Goal: Task Accomplishment & Management: Manage account settings

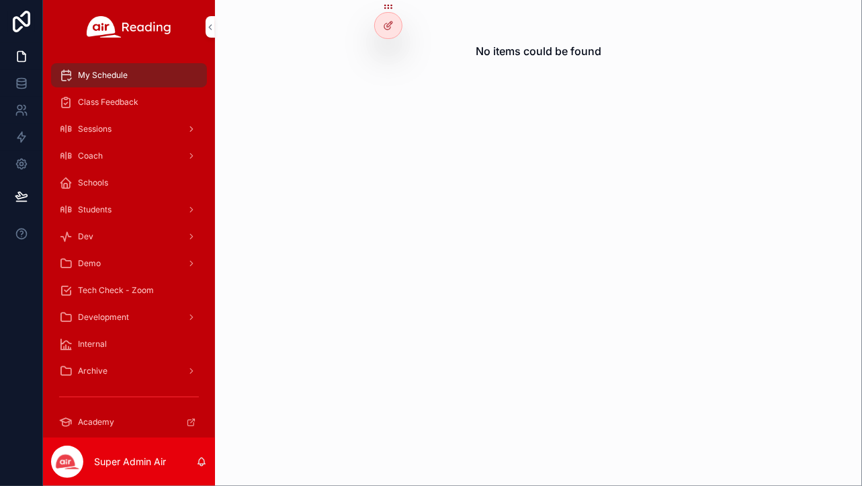
click at [0, 0] on icon at bounding box center [0, 0] width 0 height 0
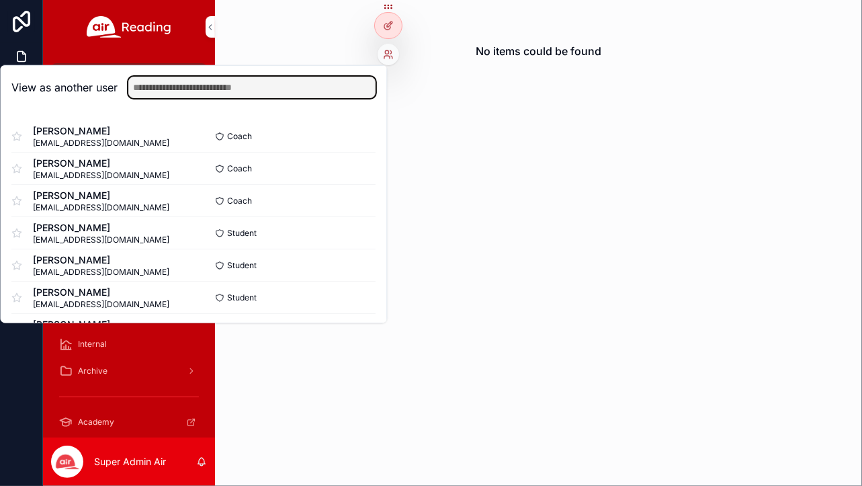
click at [288, 89] on input "text" at bounding box center [251, 88] width 247 height 22
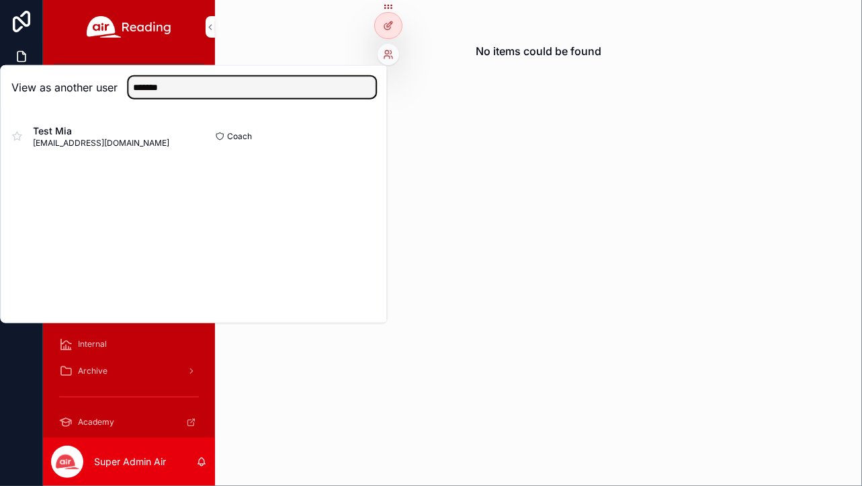
type input "*******"
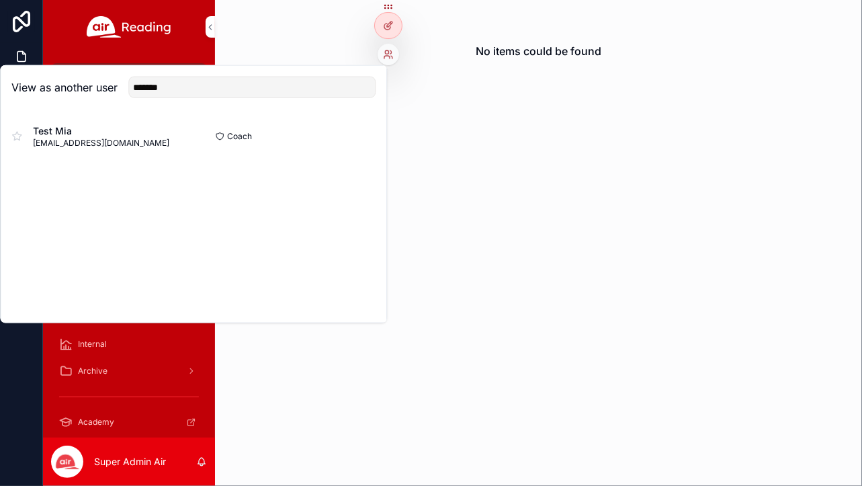
click at [0, 0] on button "Select" at bounding box center [0, 0] width 0 height 0
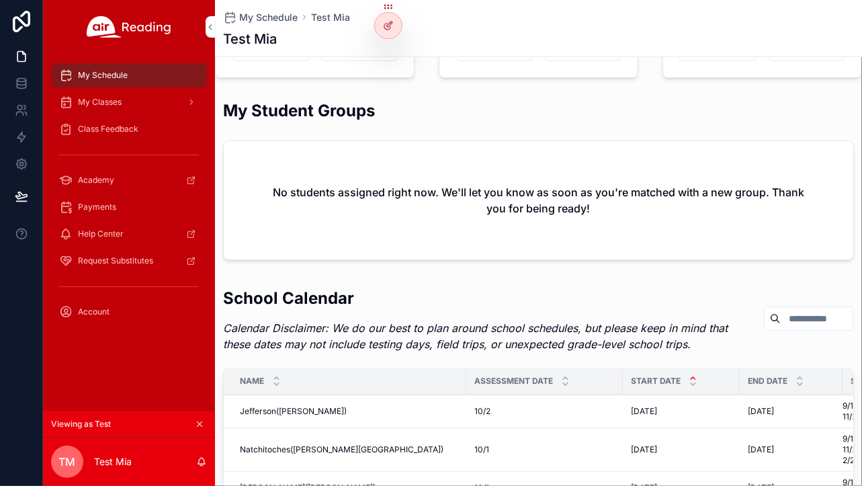
scroll to position [1042, 0]
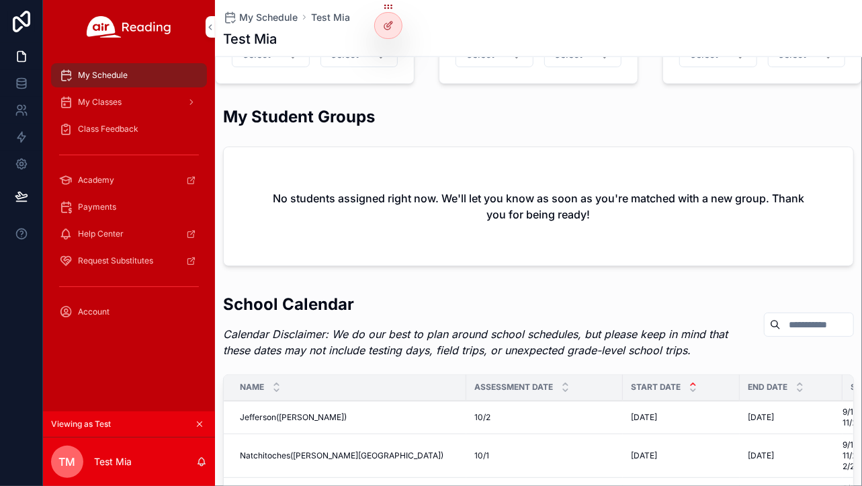
click at [130, 309] on div "Account" at bounding box center [129, 312] width 140 height 22
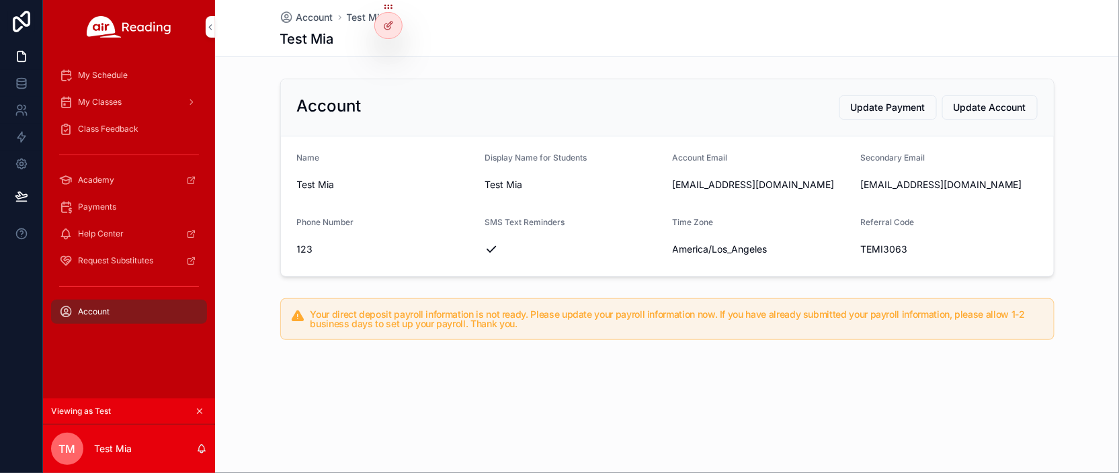
click at [199, 409] on icon "scrollable content" at bounding box center [199, 411] width 9 height 9
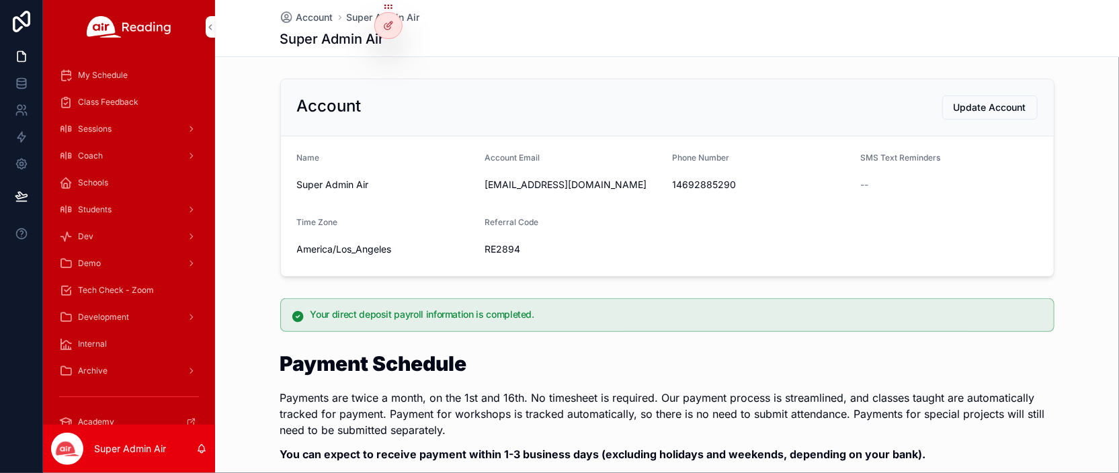
click at [0, 0] on icon at bounding box center [0, 0] width 0 height 0
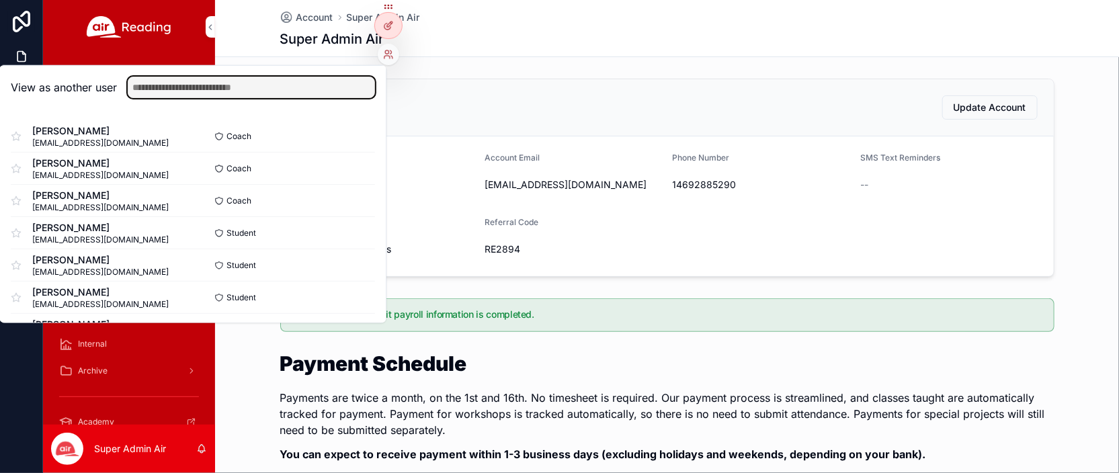
click at [286, 92] on input "text" at bounding box center [251, 88] width 247 height 22
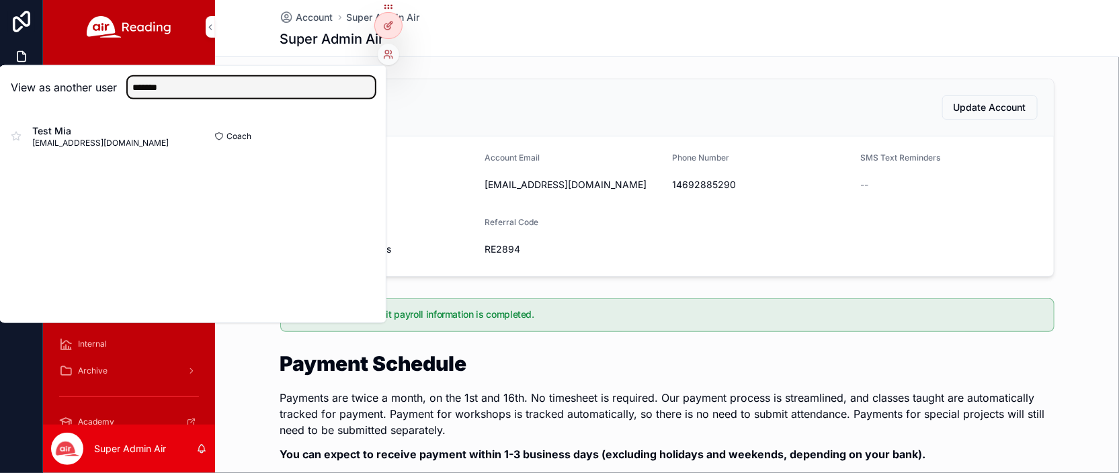
type input "*******"
click at [0, 0] on button "Select" at bounding box center [0, 0] width 0 height 0
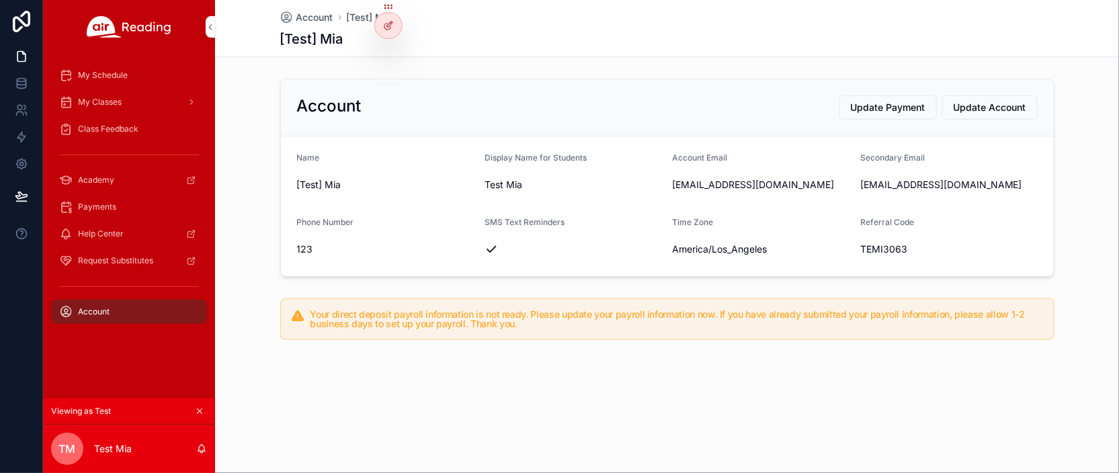
click at [114, 101] on span "My Classes" at bounding box center [100, 102] width 44 height 11
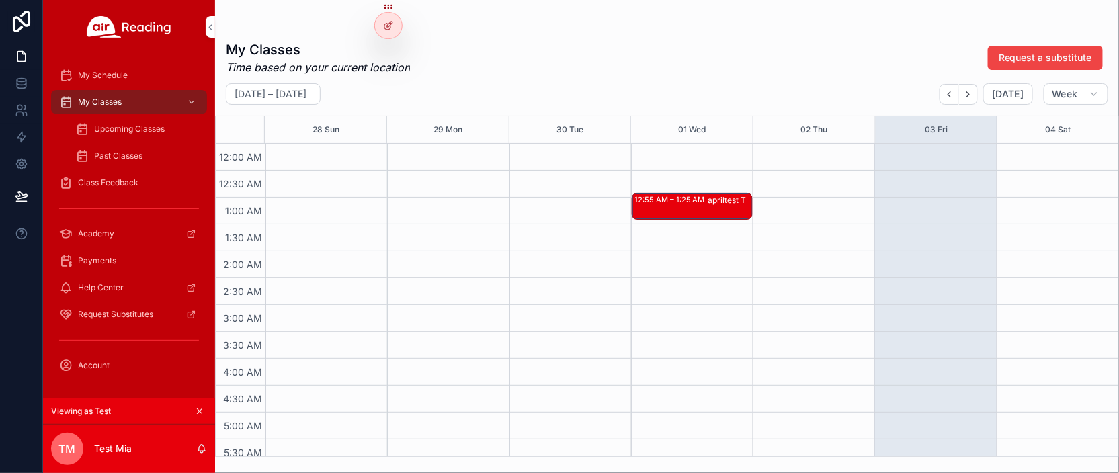
click at [112, 73] on span "My Schedule" at bounding box center [103, 75] width 50 height 11
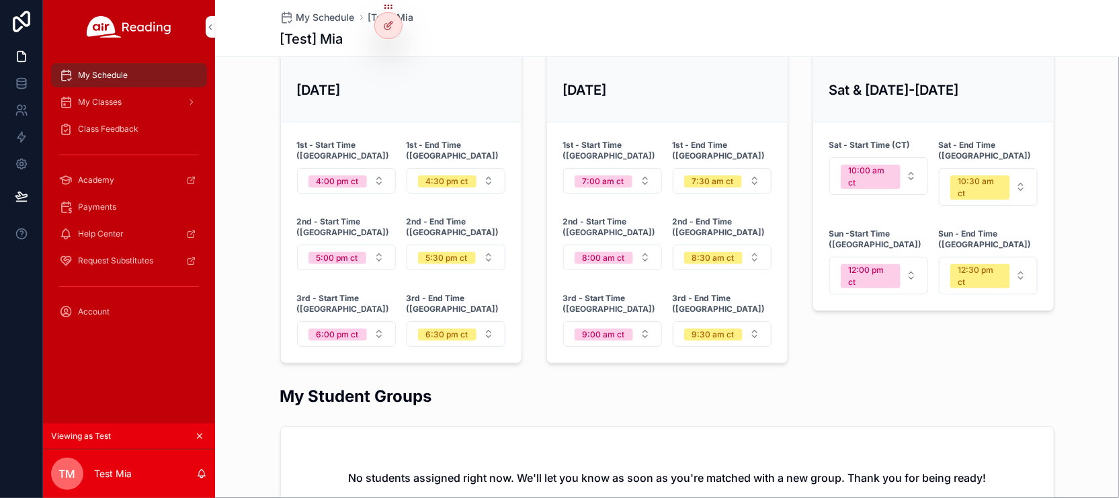
scroll to position [908, 0]
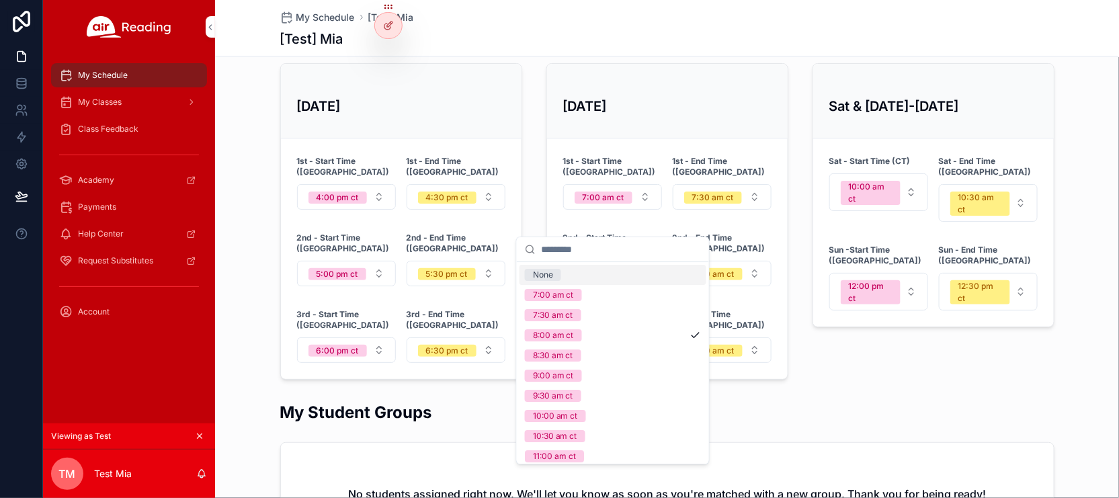
click at [600, 274] on div "None" at bounding box center [613, 275] width 187 height 20
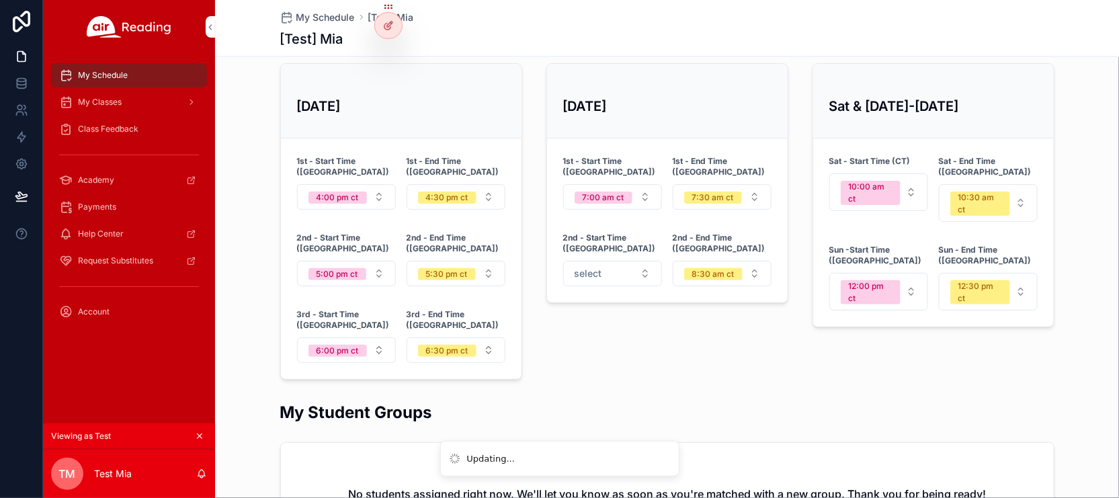
click at [636, 261] on button "select" at bounding box center [612, 274] width 99 height 26
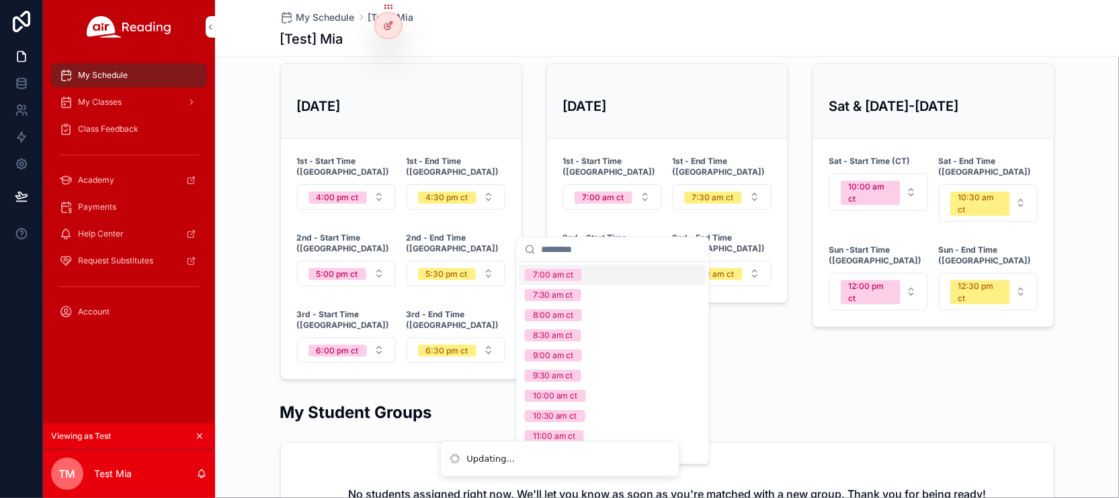
click at [581, 280] on div "7:00 am ct" at bounding box center [613, 275] width 187 height 20
click at [640, 337] on button "9:00 am ct" at bounding box center [612, 350] width 99 height 26
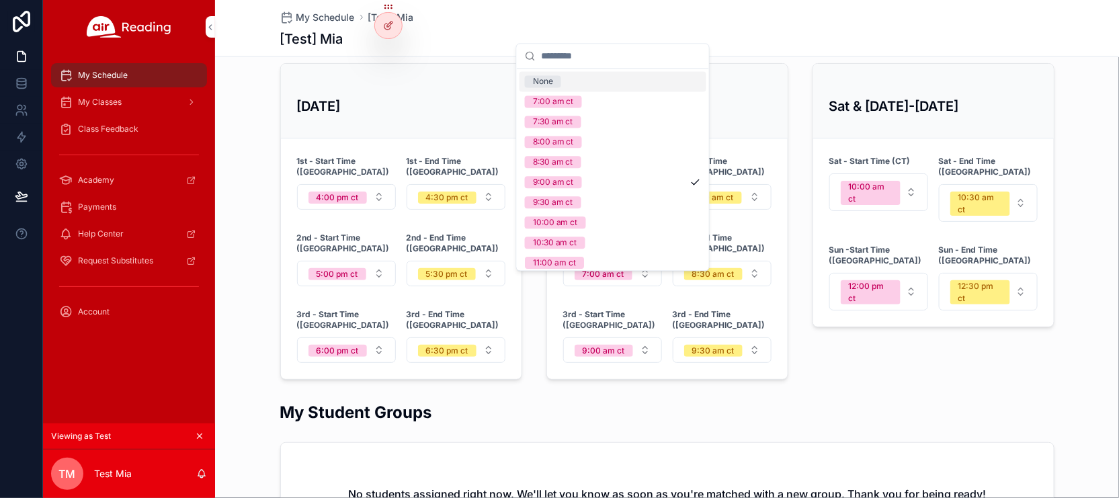
click at [600, 81] on div "None" at bounding box center [613, 81] width 187 height 20
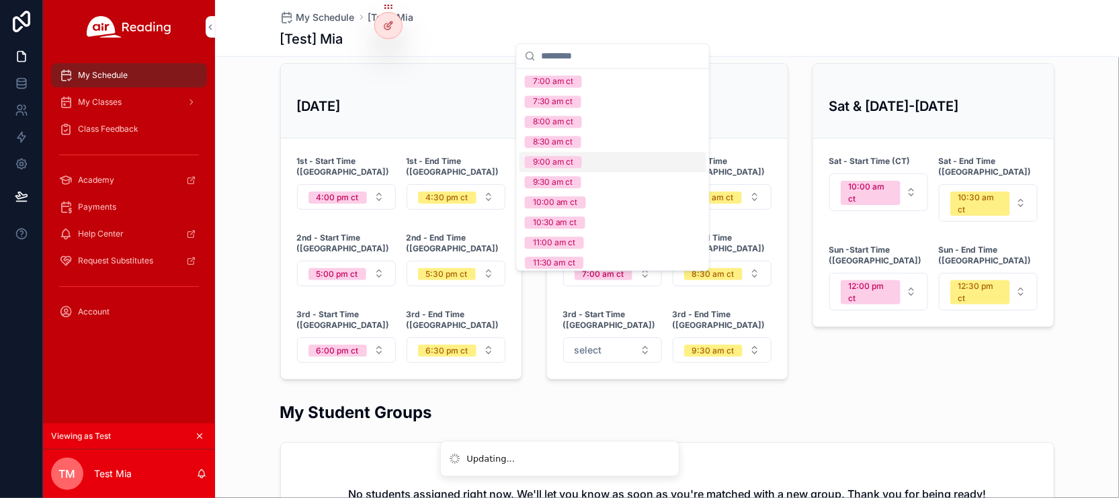
click at [735, 337] on button "9:30 am ct" at bounding box center [722, 350] width 99 height 26
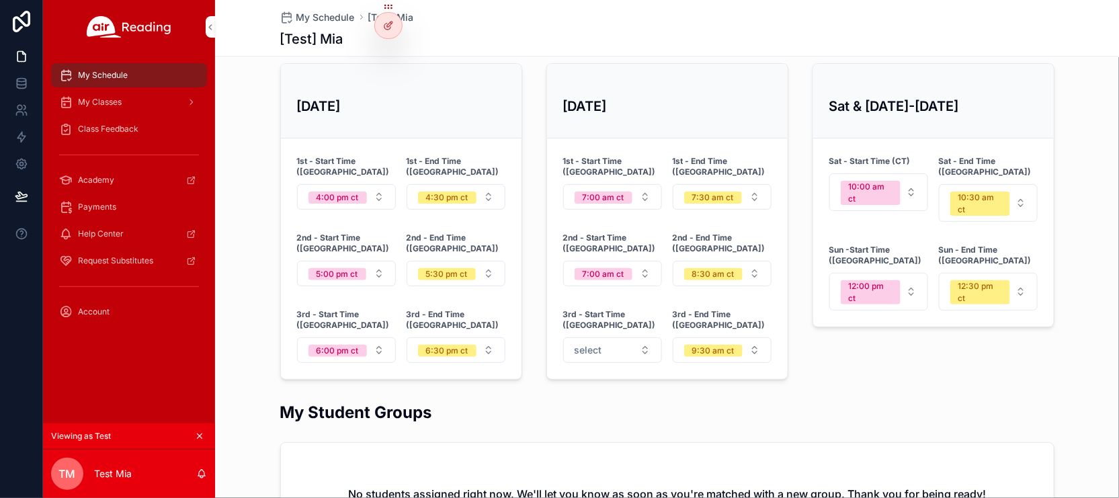
click at [727, 345] on div "9:30 am ct" at bounding box center [713, 351] width 42 height 12
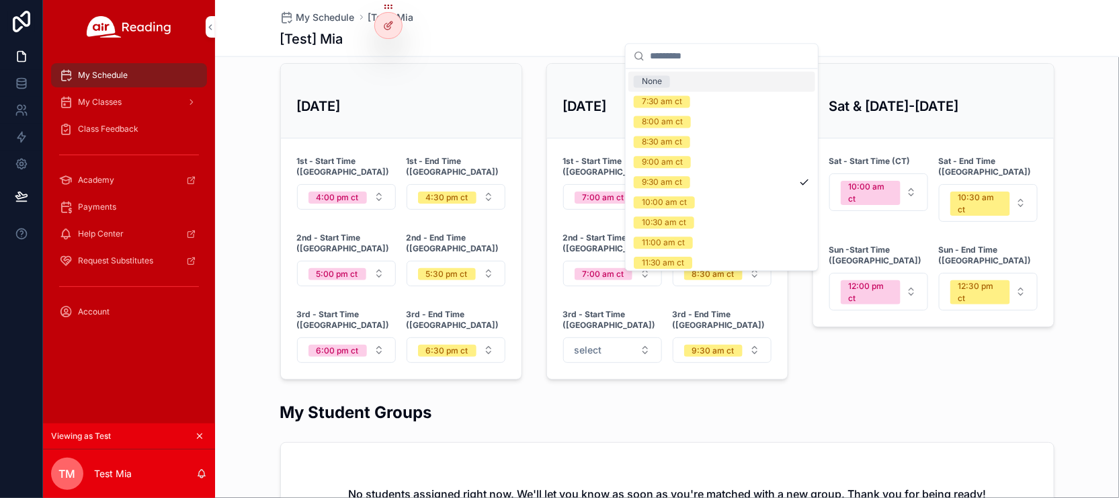
click at [676, 85] on div "None" at bounding box center [721, 81] width 187 height 20
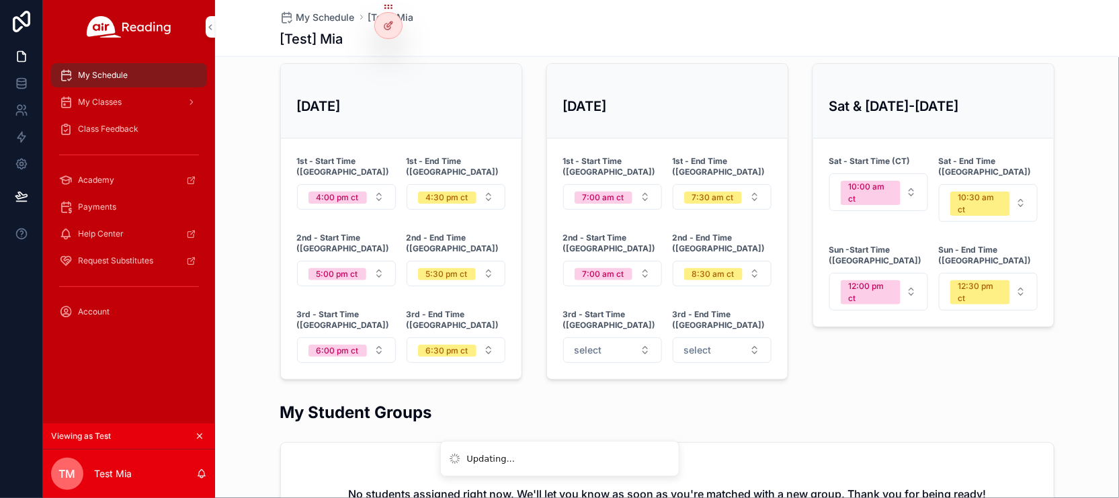
click at [741, 268] on span "8:30 am ct" at bounding box center [713, 274] width 58 height 12
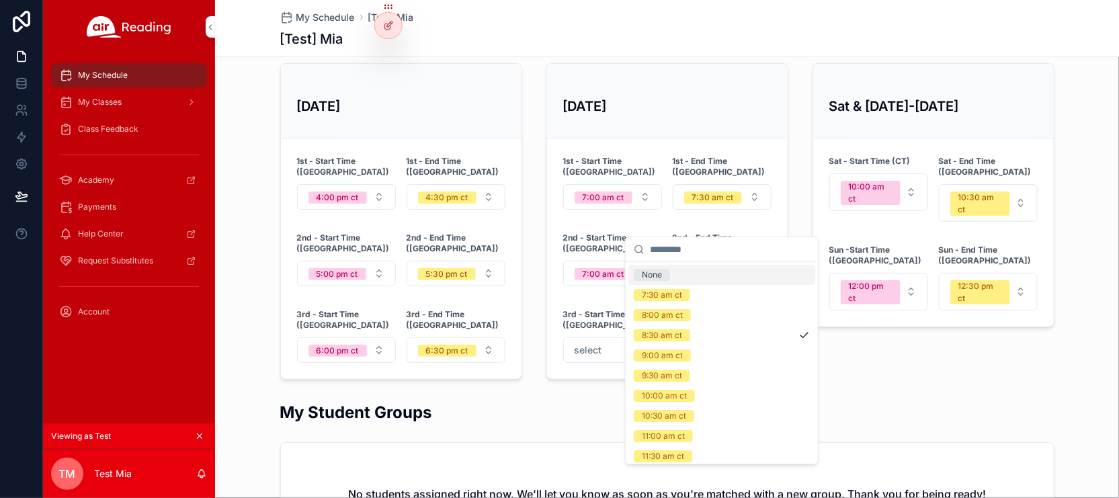
click at [665, 276] on span "None" at bounding box center [652, 275] width 36 height 12
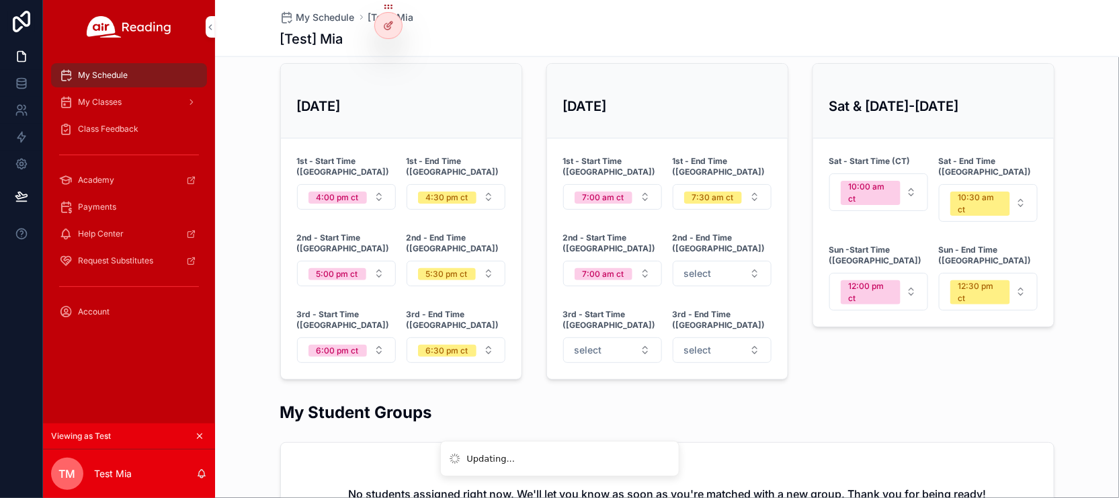
click at [645, 261] on button "7:00 am ct" at bounding box center [612, 274] width 99 height 26
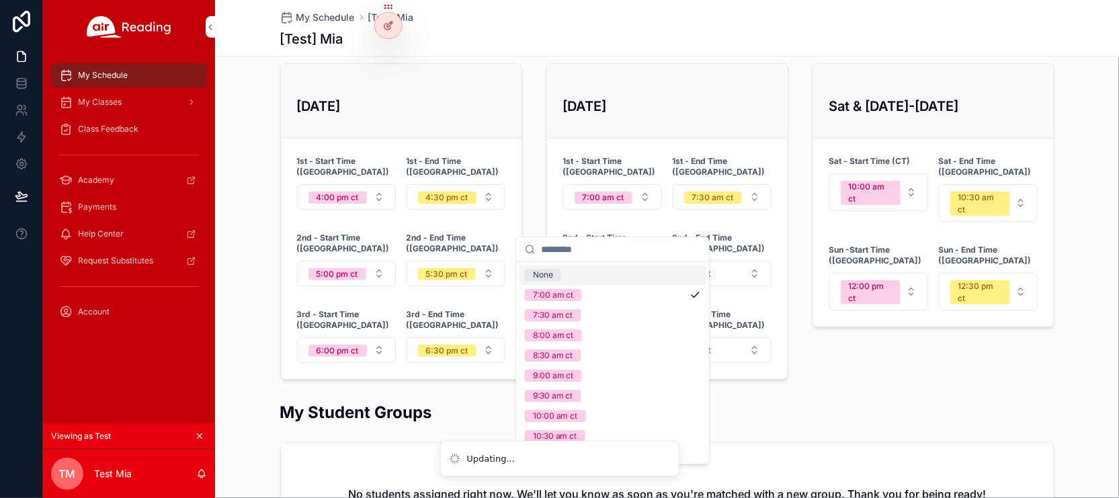
click at [590, 276] on div "None" at bounding box center [613, 275] width 187 height 20
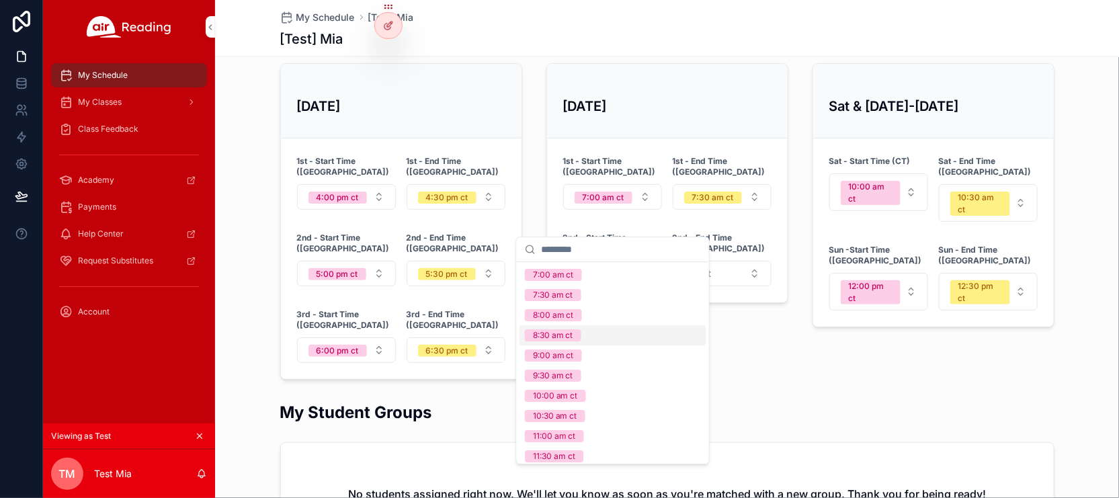
click at [657, 396] on div "My Student Groups No students assigned right now. We'll let you know as soon as…" at bounding box center [667, 476] width 904 height 161
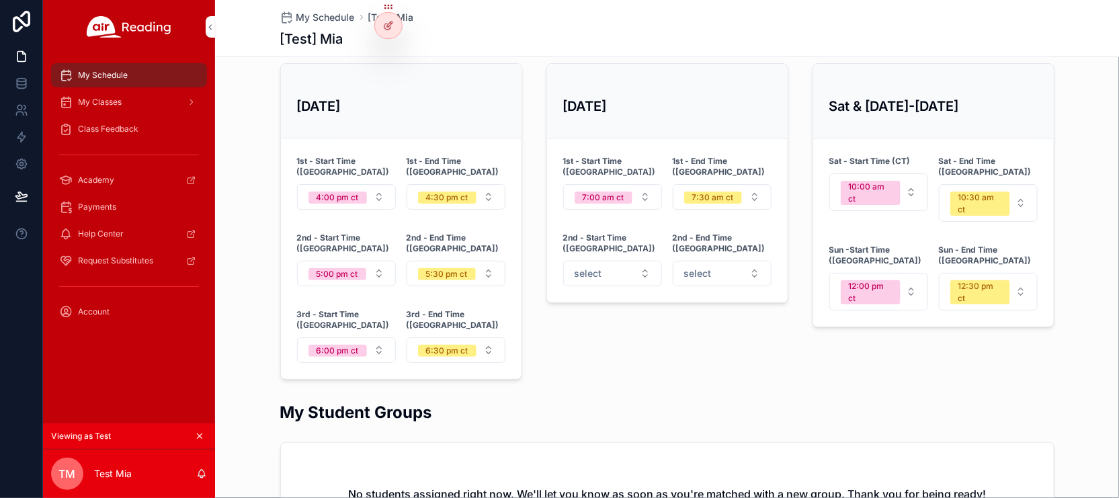
scroll to position [899, 0]
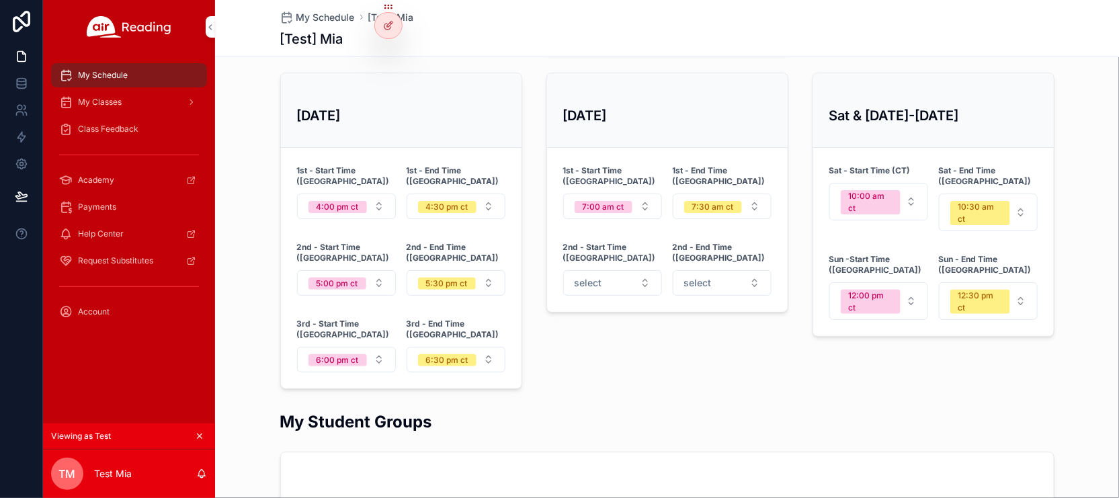
click at [437, 354] on div "6:30 pm ct" at bounding box center [447, 360] width 42 height 12
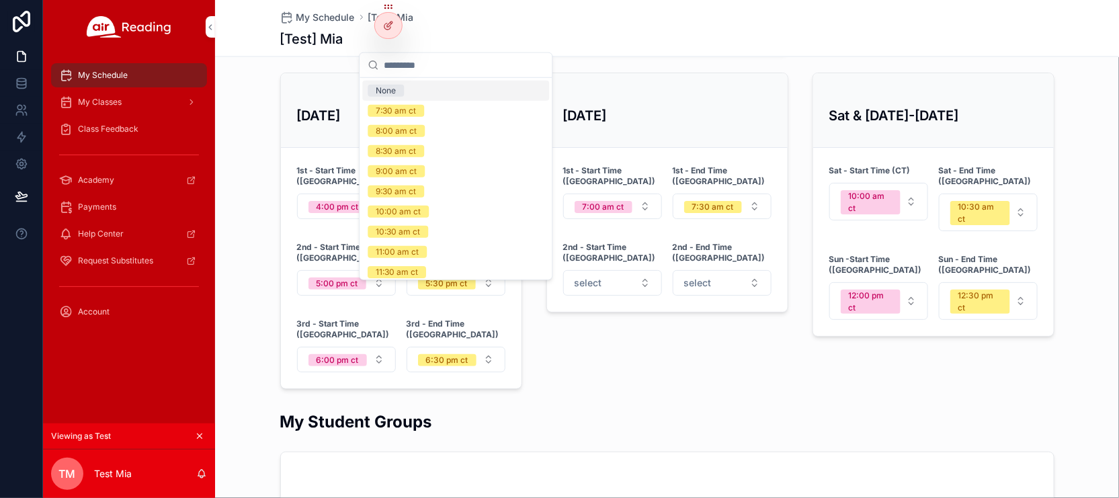
click at [401, 89] on span "None" at bounding box center [386, 91] width 36 height 12
click at [351, 354] on div "6:00 pm ct" at bounding box center [338, 360] width 42 height 12
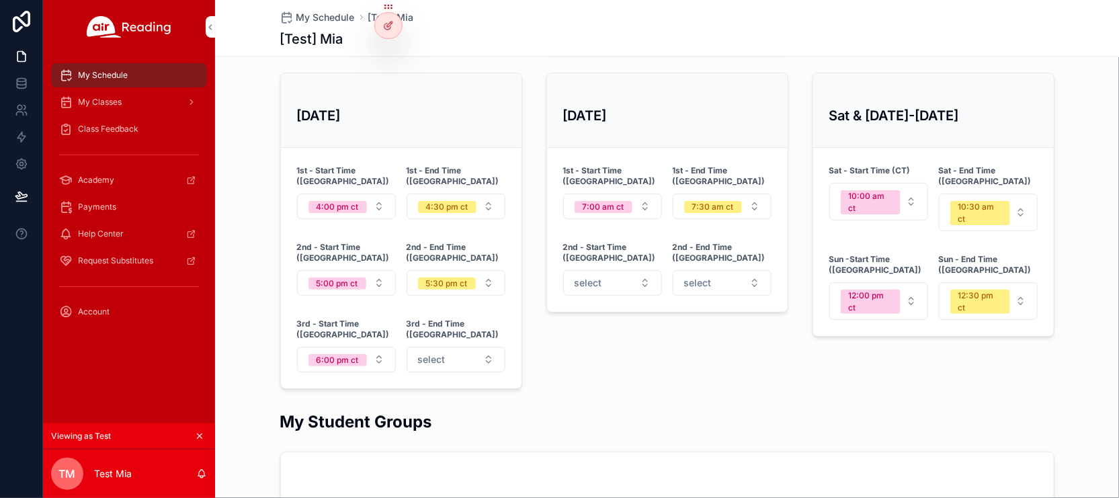
click at [344, 354] on div "6:00 pm ct" at bounding box center [338, 360] width 42 height 12
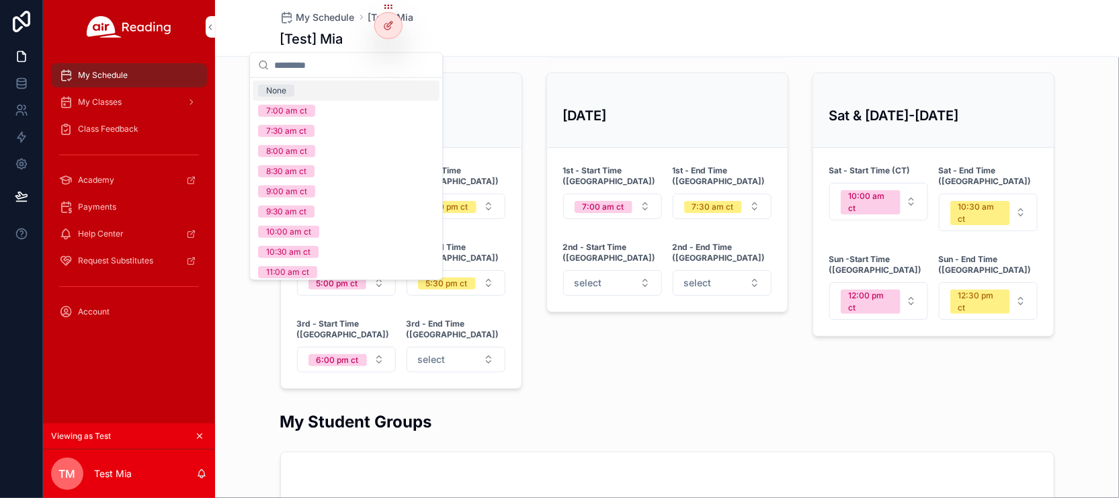
click at [335, 86] on div "None" at bounding box center [346, 91] width 187 height 20
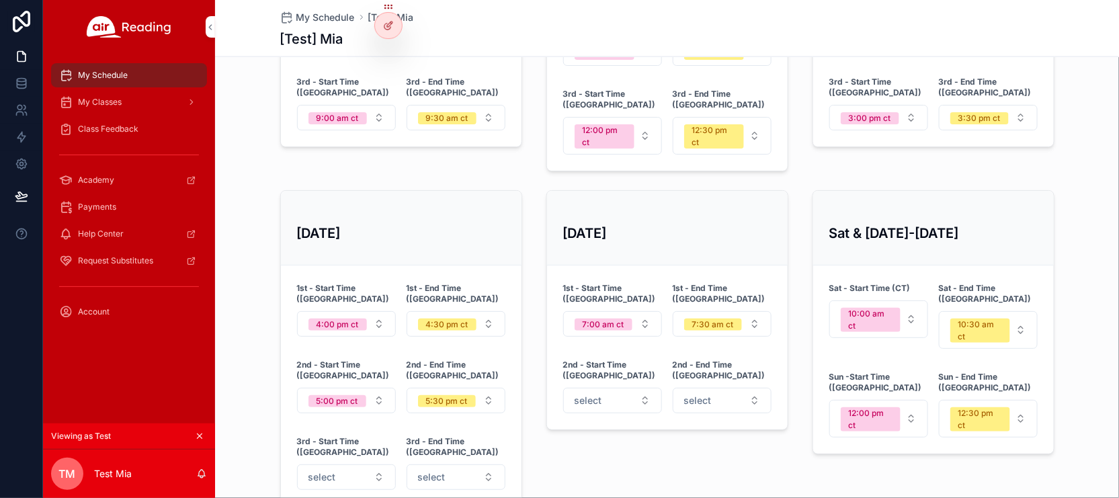
scroll to position [787, 0]
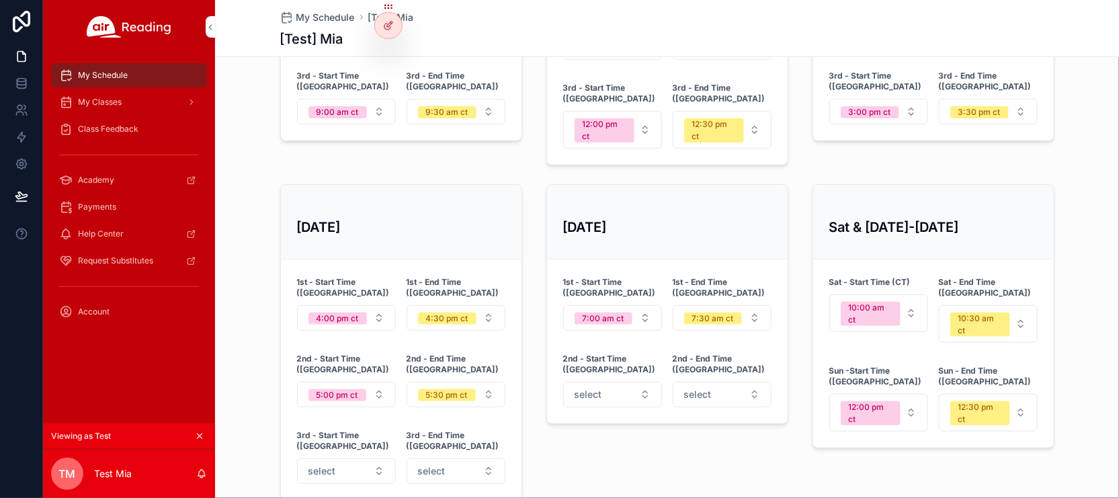
click at [487, 382] on button "5:30 pm ct" at bounding box center [456, 395] width 99 height 26
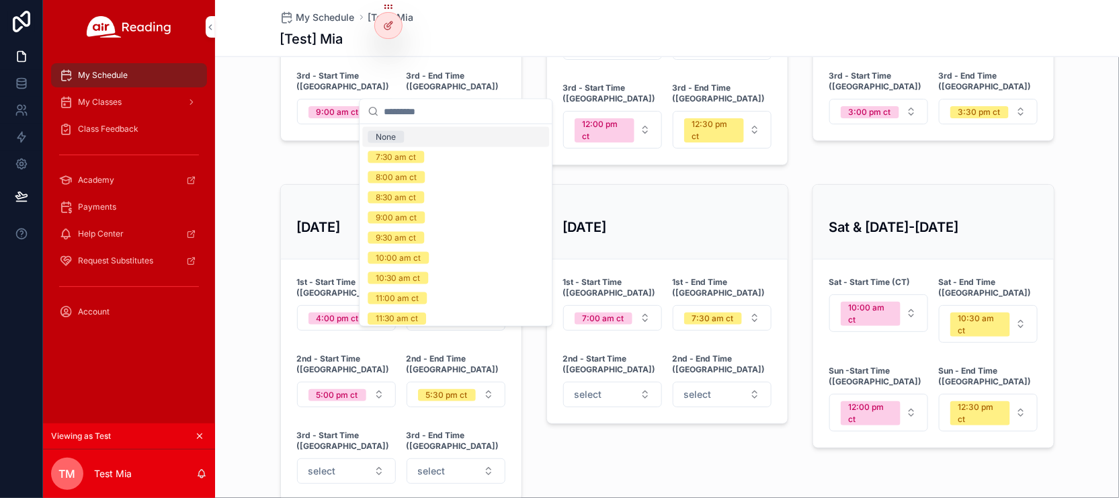
click at [431, 145] on div "None" at bounding box center [455, 137] width 187 height 20
click at [333, 389] on div "5:00 pm ct" at bounding box center [338, 395] width 42 height 12
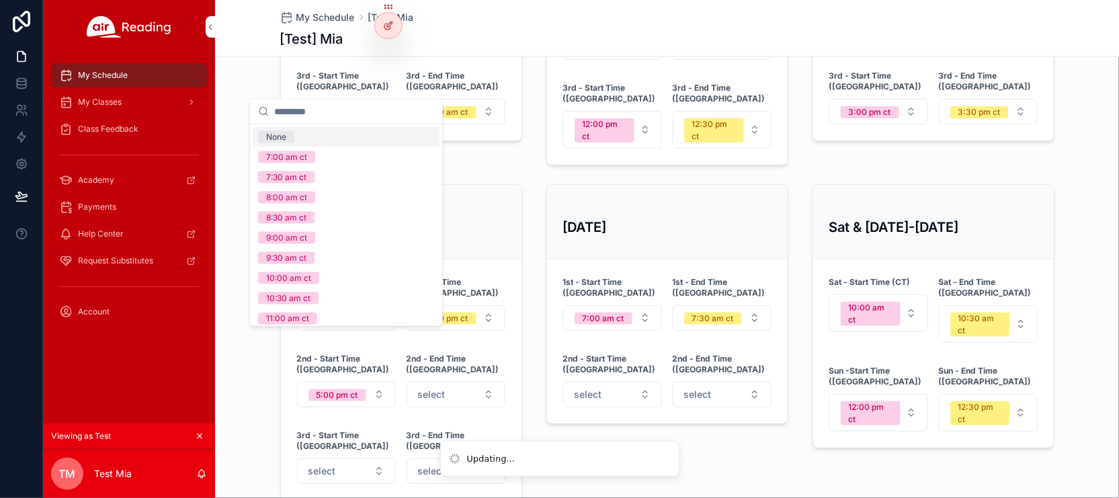
click at [333, 142] on div "None" at bounding box center [346, 137] width 187 height 20
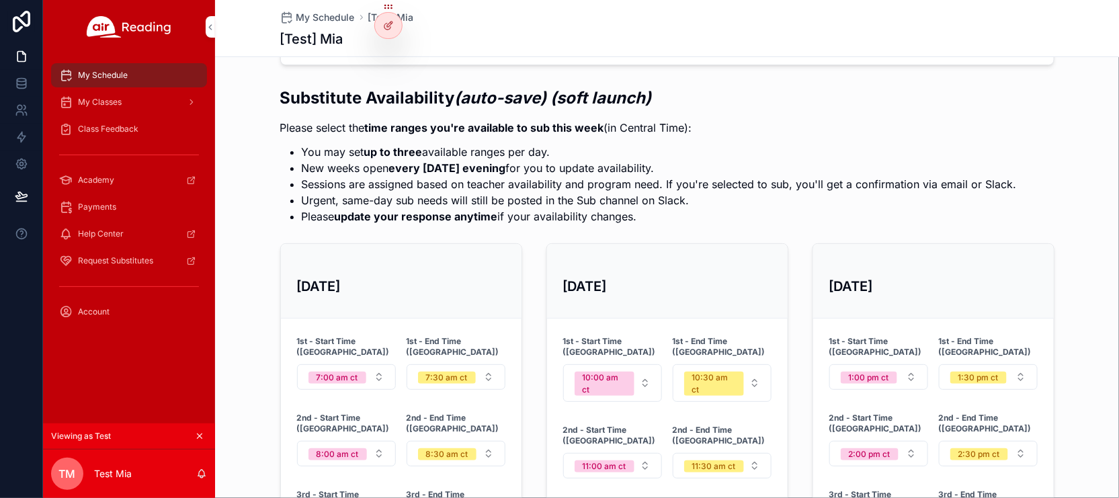
scroll to position [614, 0]
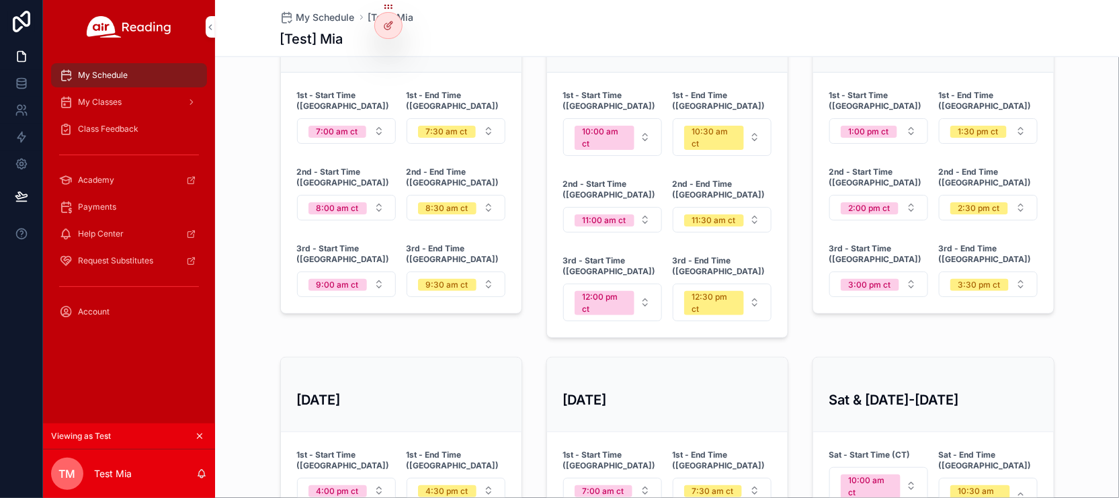
click at [485, 272] on button "9:30 am ct" at bounding box center [456, 285] width 99 height 26
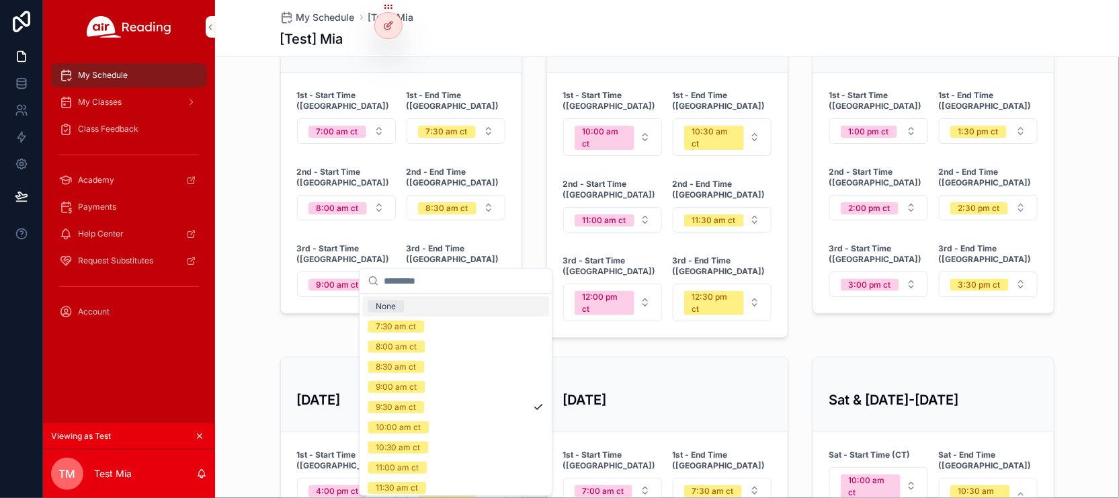
click at [435, 306] on div "None" at bounding box center [455, 306] width 187 height 20
click at [384, 272] on button "9:00 am ct" at bounding box center [346, 285] width 99 height 26
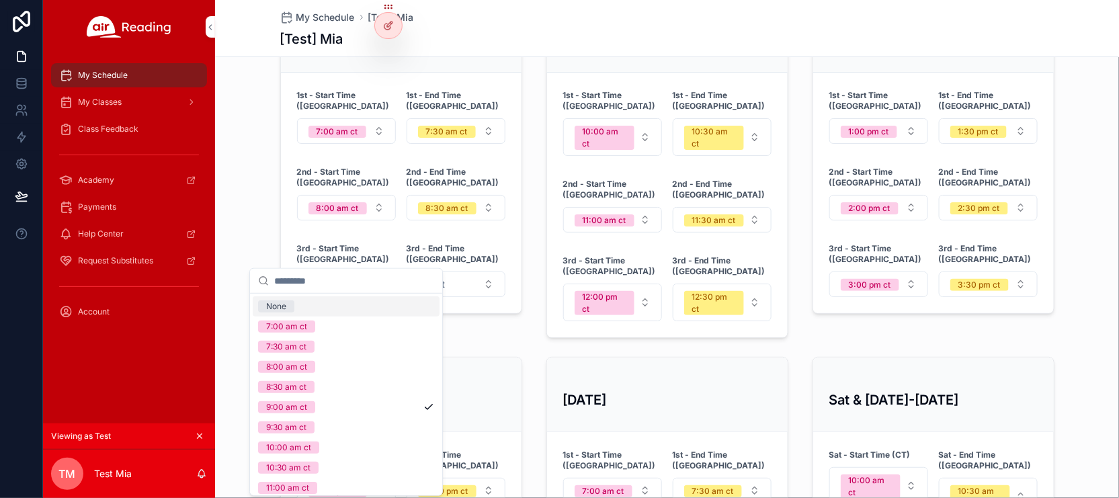
click at [345, 301] on div "None" at bounding box center [346, 306] width 187 height 20
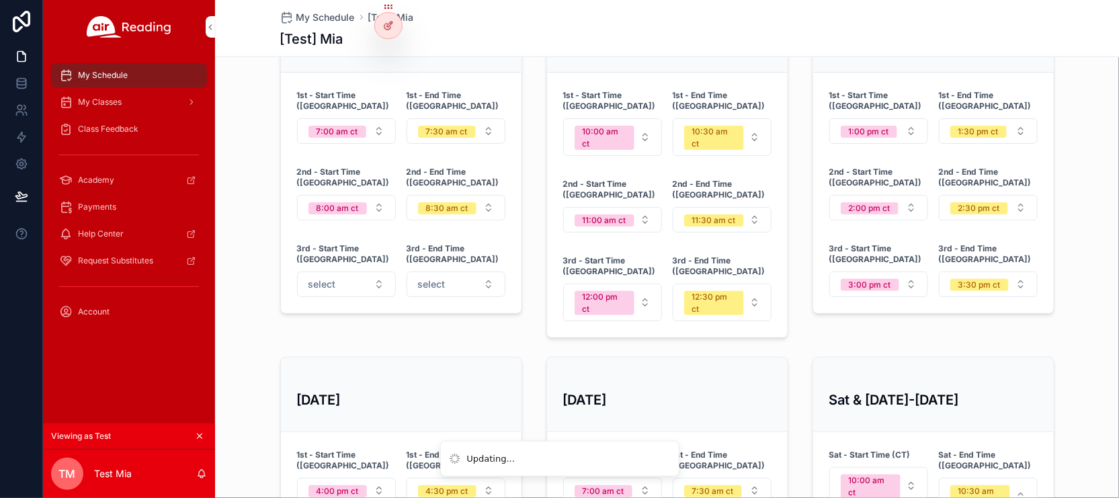
click at [453, 196] on button "8:30 am ct" at bounding box center [456, 208] width 99 height 26
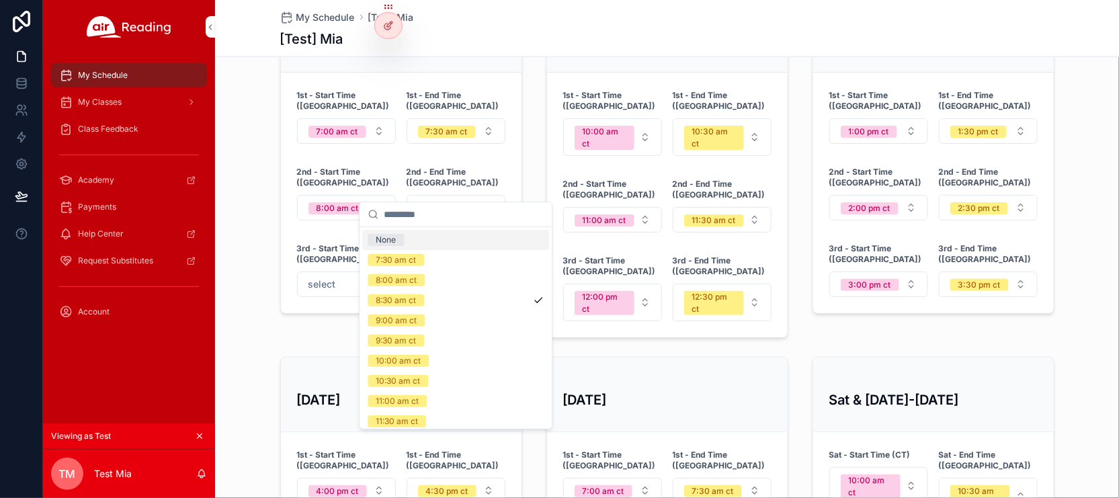
click at [421, 240] on div "None" at bounding box center [455, 240] width 187 height 20
click at [368, 195] on button "8:00 am ct" at bounding box center [346, 208] width 99 height 26
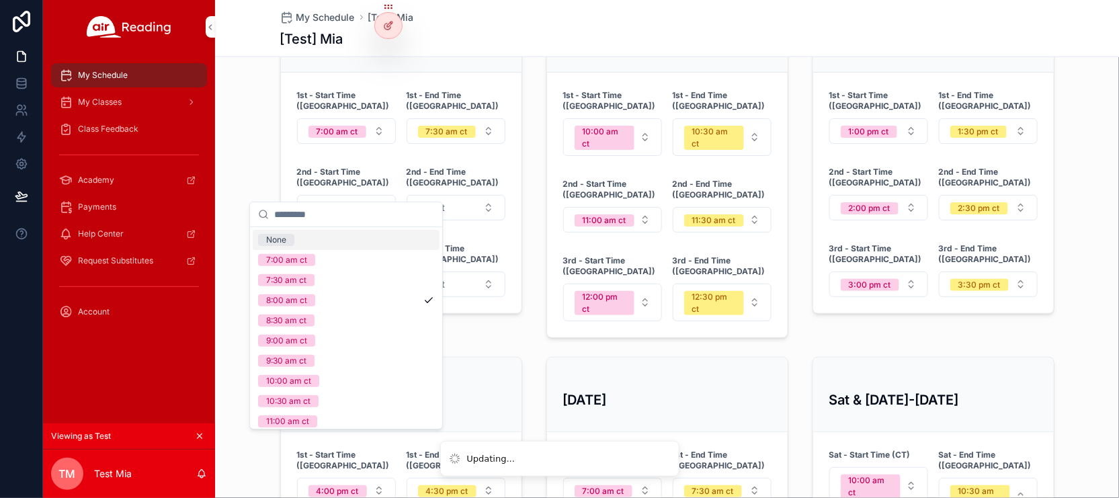
click at [331, 247] on div "None" at bounding box center [346, 240] width 187 height 20
click at [648, 207] on button "11:00 am ct" at bounding box center [612, 220] width 99 height 26
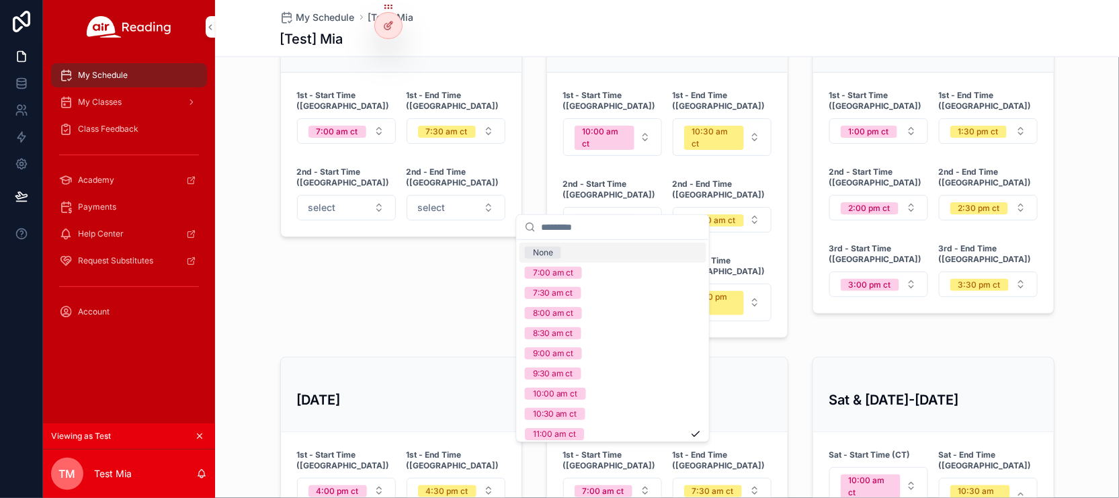
click at [602, 260] on div "None" at bounding box center [613, 253] width 187 height 20
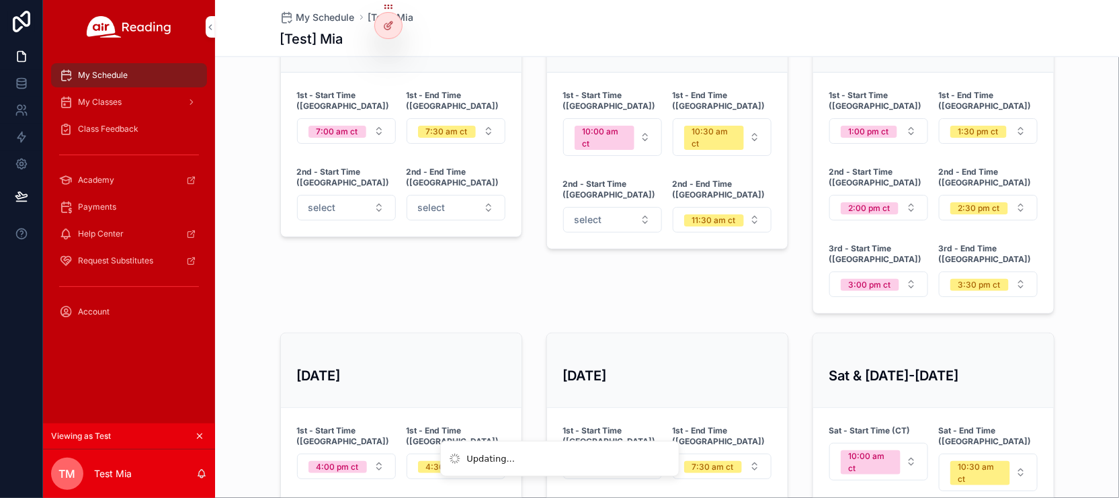
click at [737, 214] on span "11:30 am ct" at bounding box center [714, 220] width 60 height 12
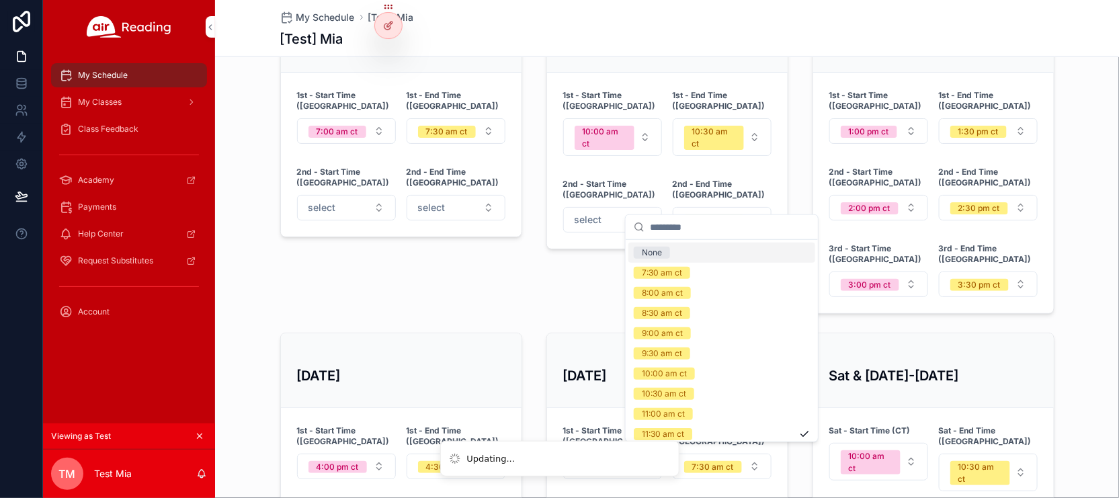
click at [699, 246] on div "None" at bounding box center [721, 253] width 187 height 20
click at [626, 207] on button "select" at bounding box center [612, 220] width 99 height 26
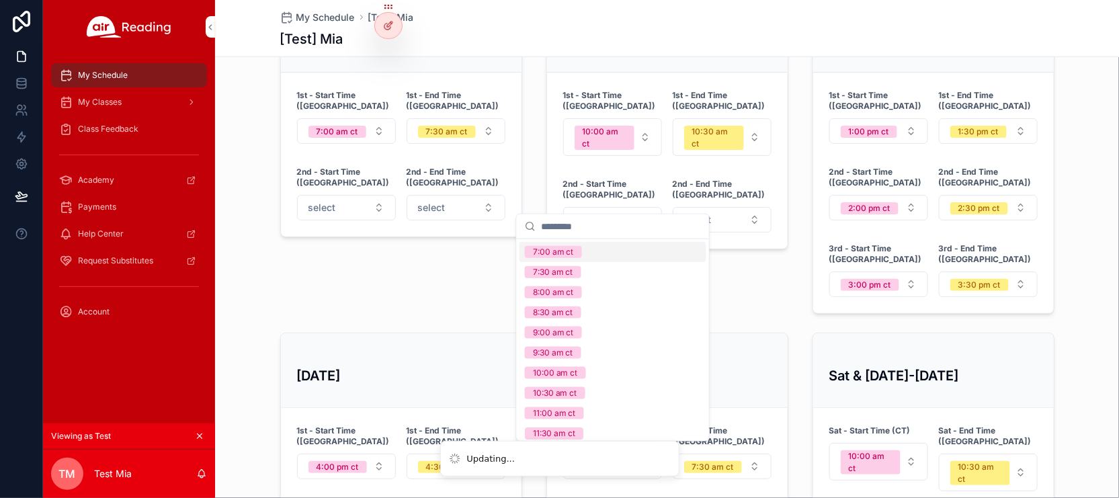
click at [601, 251] on div "7:00 am ct" at bounding box center [613, 252] width 187 height 20
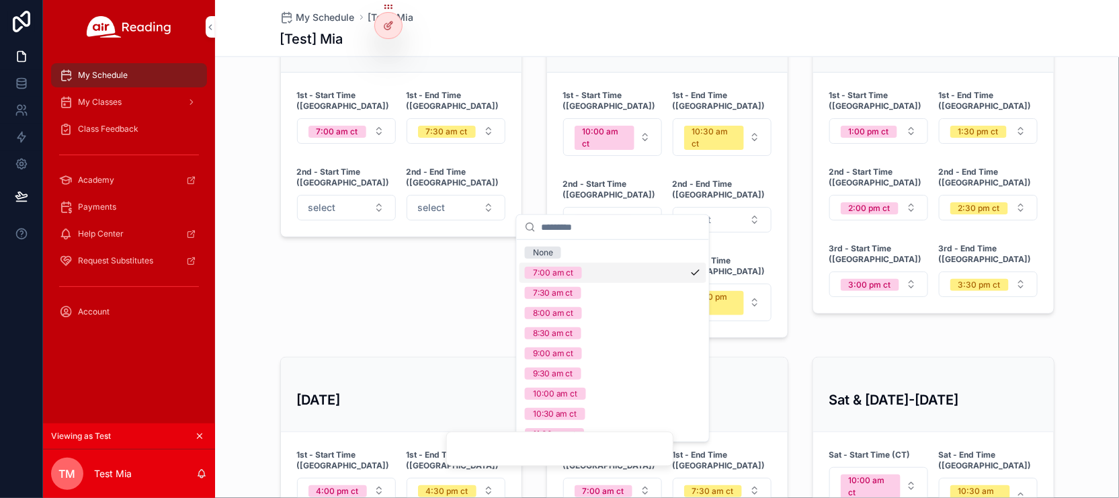
click at [633, 231] on input "scrollable content" at bounding box center [621, 227] width 160 height 24
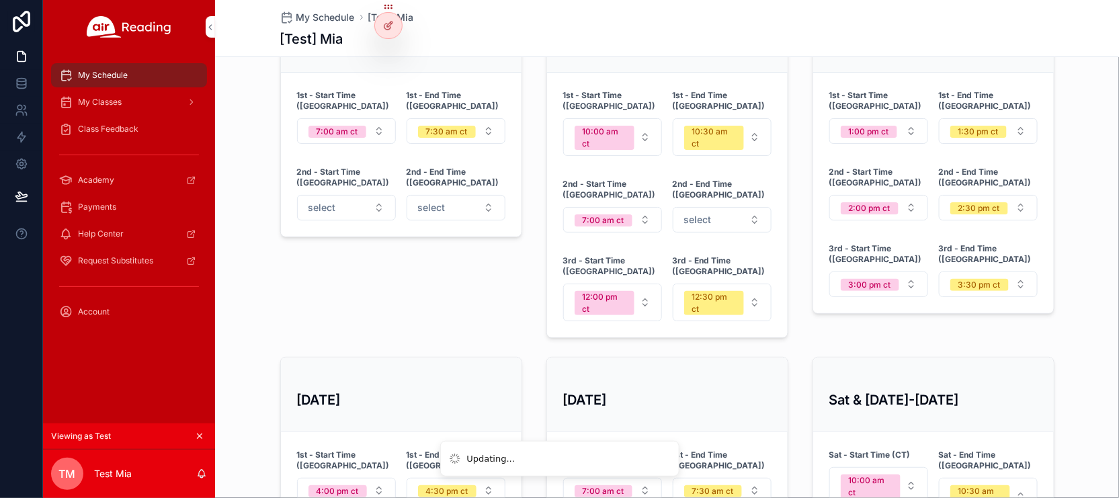
click at [630, 284] on button "12:00 pm ct" at bounding box center [612, 303] width 99 height 38
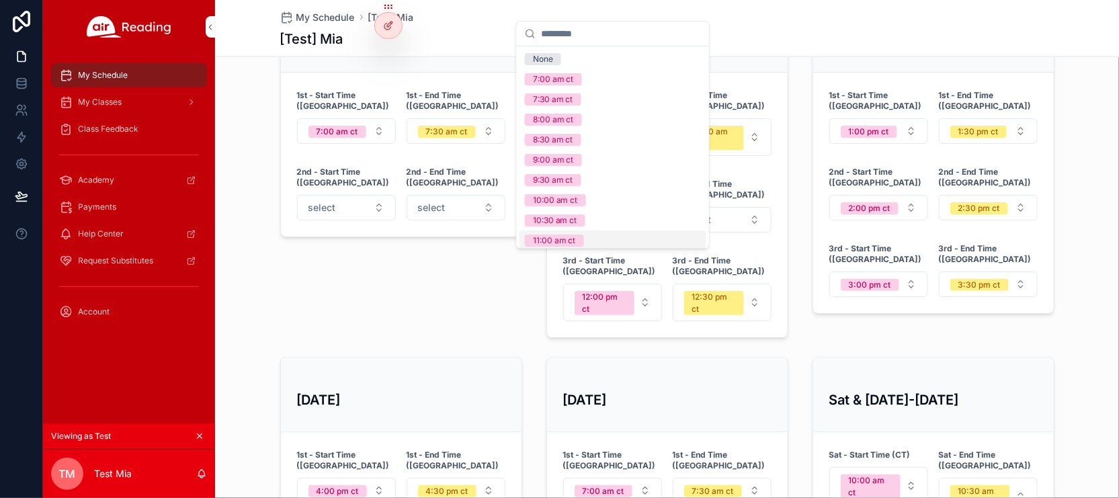
click at [603, 241] on div "11:00 am ct" at bounding box center [613, 241] width 187 height 20
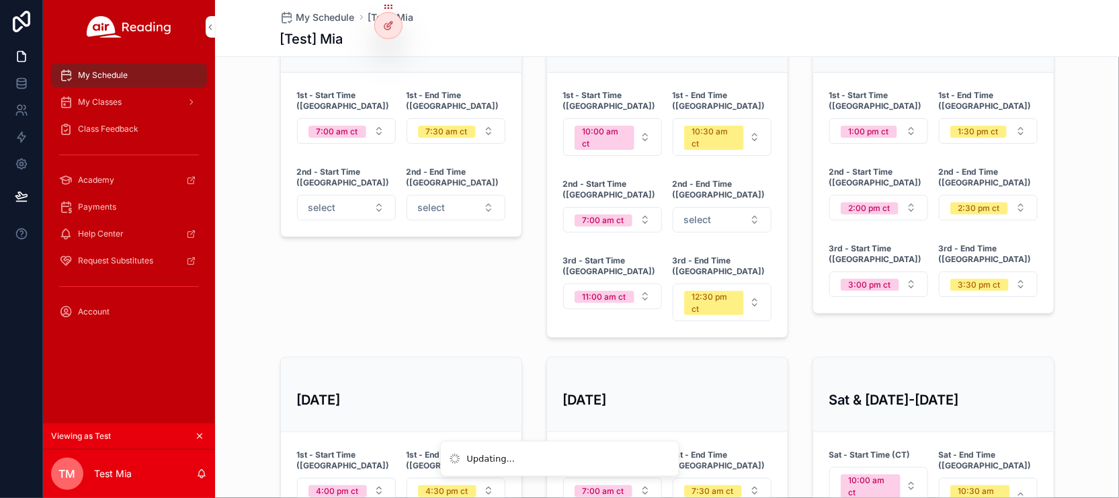
click at [623, 291] on div "11:00 am ct" at bounding box center [605, 297] width 44 height 12
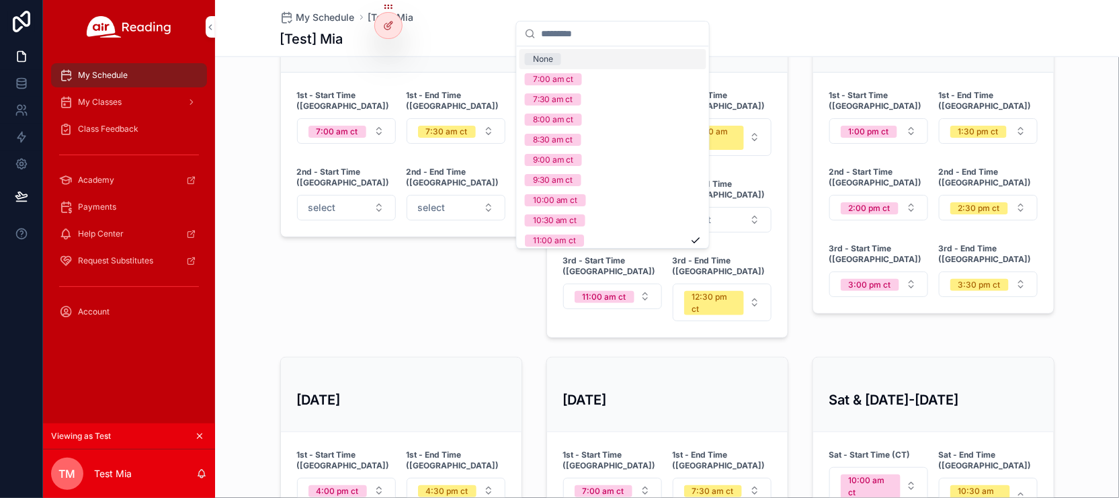
click at [622, 56] on div "None" at bounding box center [613, 59] width 187 height 20
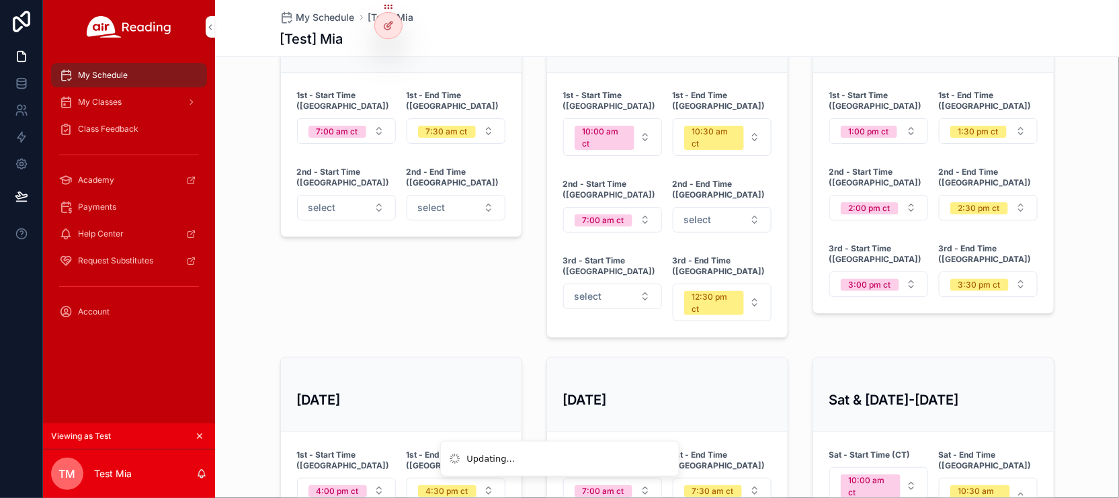
click at [733, 291] on div "12:30 pm ct" at bounding box center [714, 303] width 44 height 24
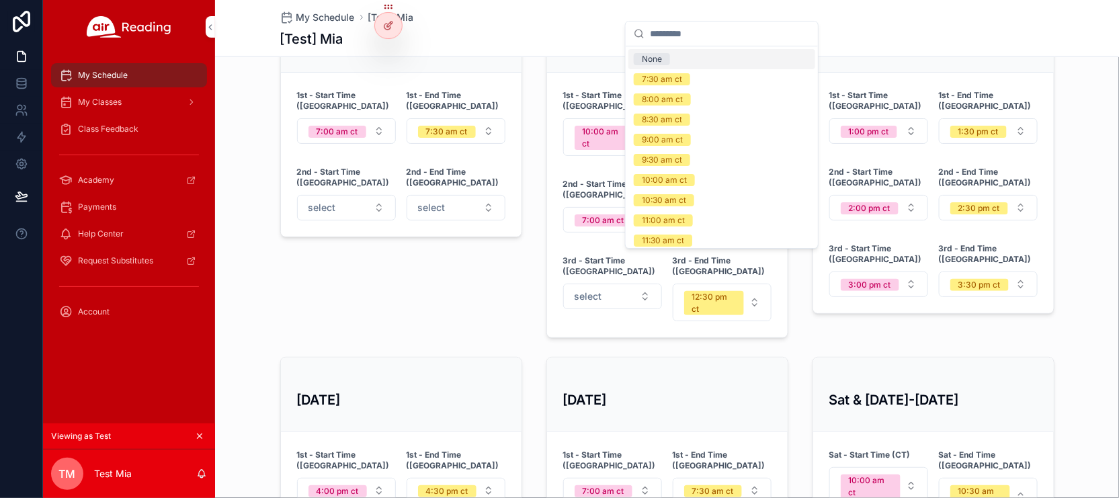
click at [702, 63] on div "None" at bounding box center [721, 59] width 187 height 20
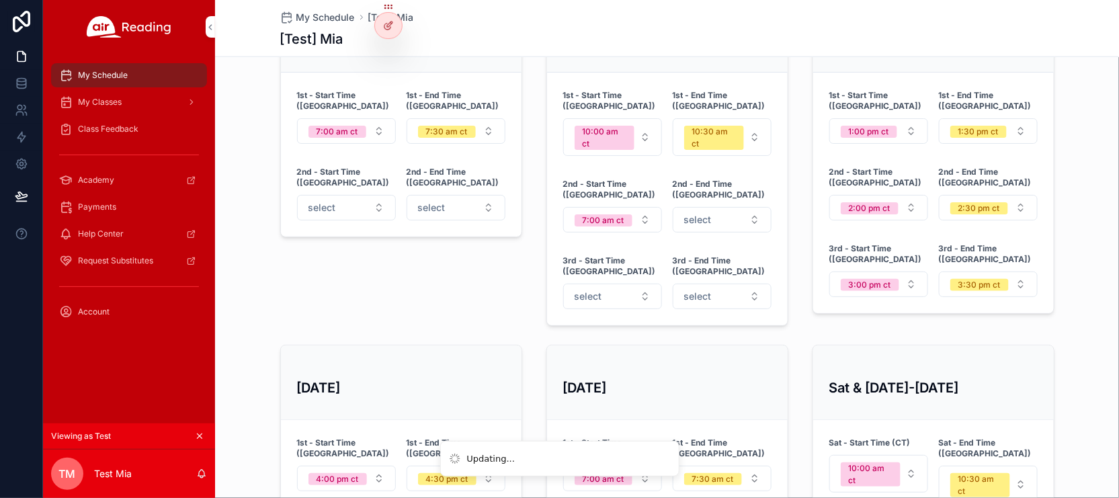
click at [912, 272] on button "3:00 pm ct" at bounding box center [878, 285] width 99 height 26
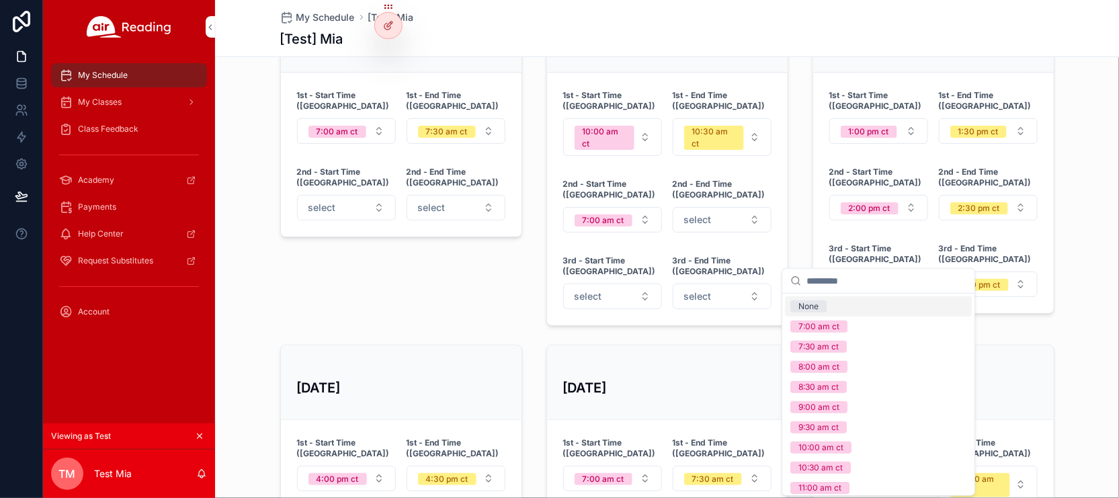
click at [859, 313] on div "None" at bounding box center [878, 306] width 187 height 20
click at [1019, 272] on button "3:30 pm ct" at bounding box center [988, 285] width 99 height 26
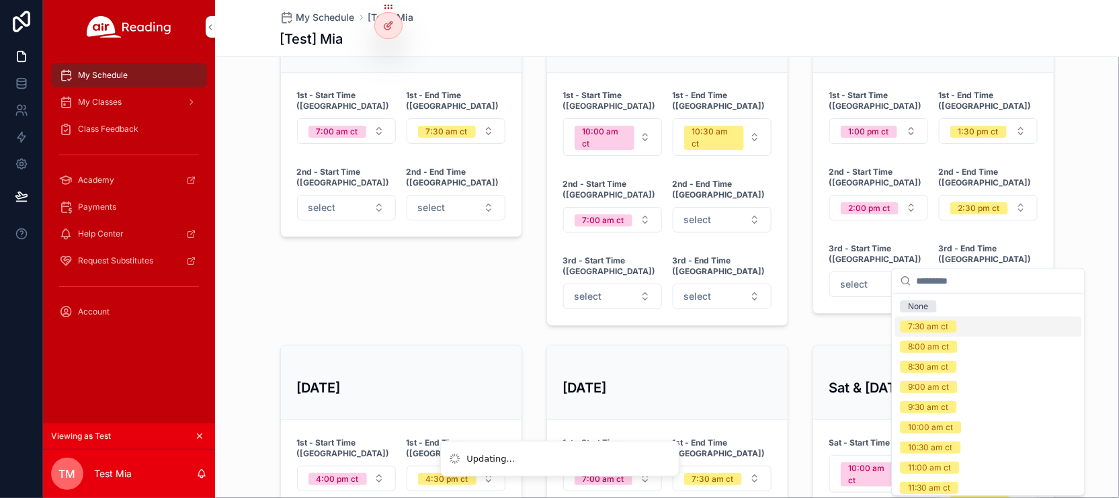
click at [932, 322] on div "7:30 am ct" at bounding box center [929, 327] width 40 height 12
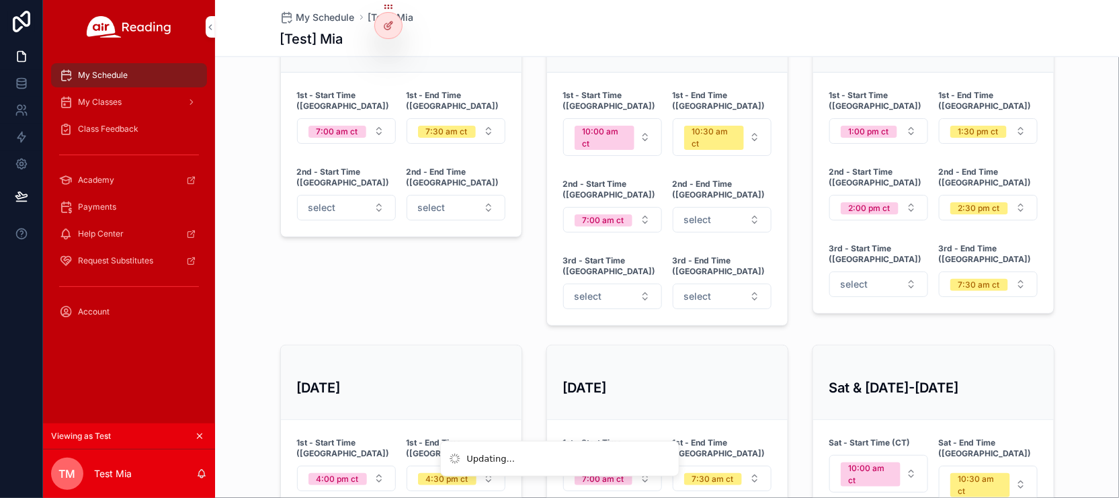
click at [985, 279] on div "7:30 am ct" at bounding box center [979, 285] width 42 height 12
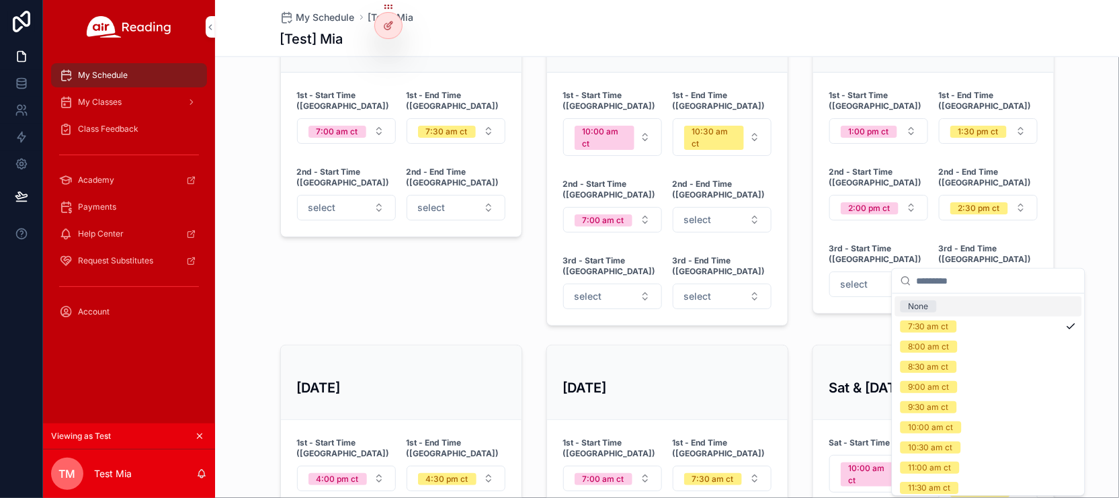
click at [929, 301] on span "None" at bounding box center [919, 306] width 36 height 12
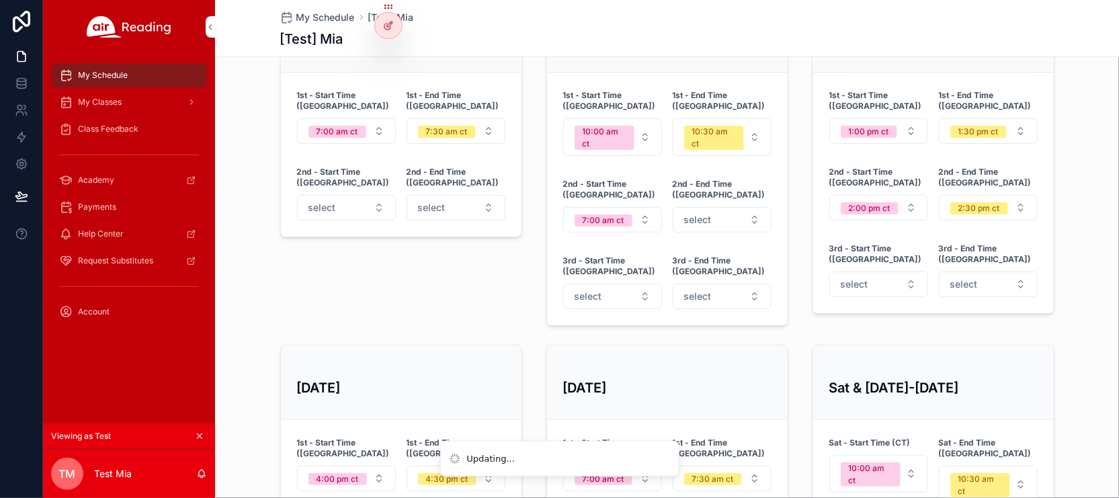
click at [986, 195] on button "2:30 pm ct" at bounding box center [988, 208] width 99 height 26
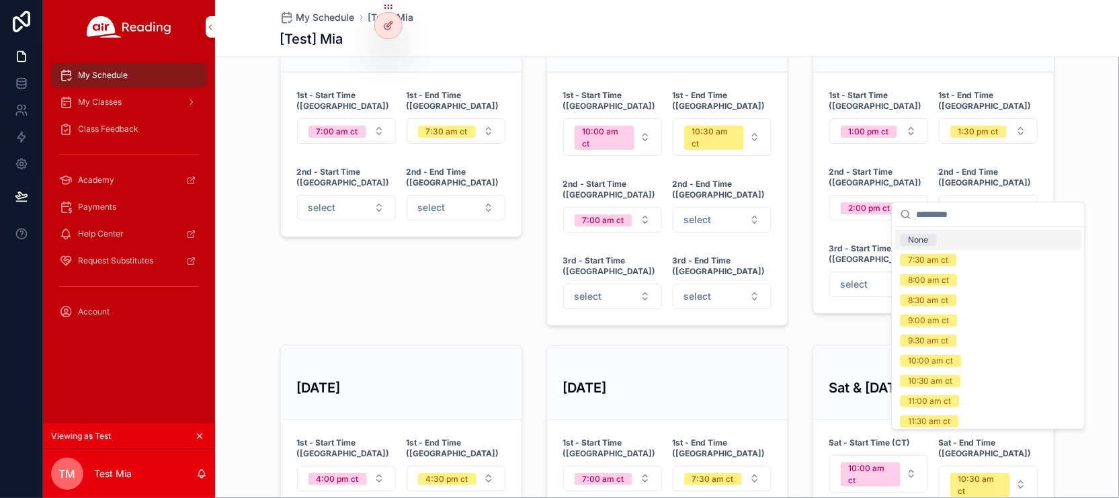
click at [936, 245] on span "None" at bounding box center [919, 240] width 36 height 12
click at [905, 195] on button "2:00 pm ct" at bounding box center [878, 208] width 99 height 26
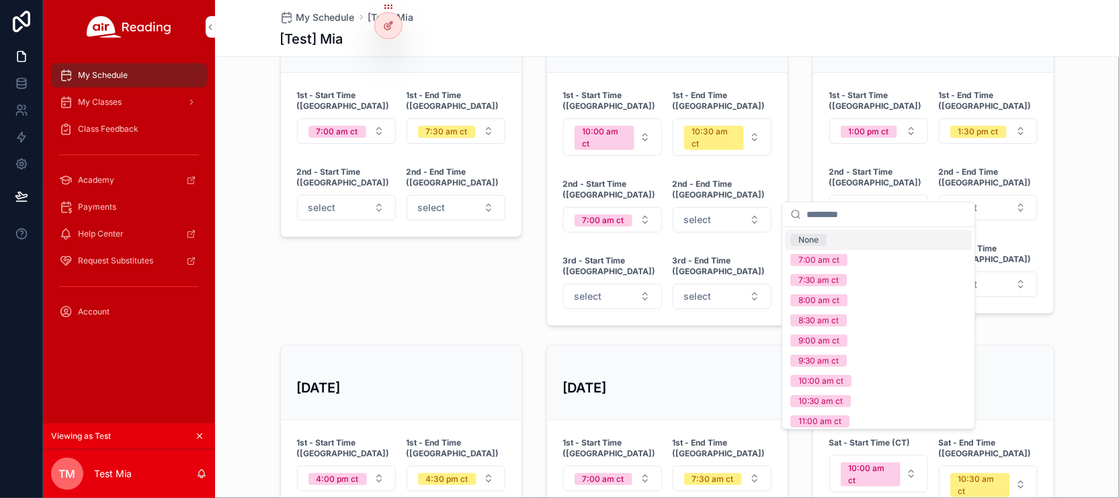
click at [854, 235] on div "None" at bounding box center [878, 240] width 187 height 20
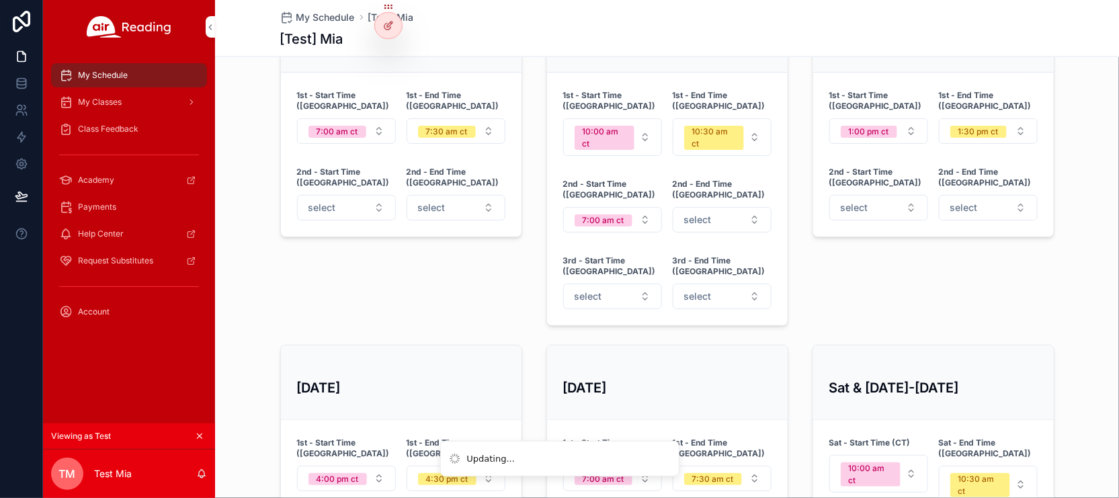
click at [643, 207] on button "7:00 am ct" at bounding box center [612, 220] width 99 height 26
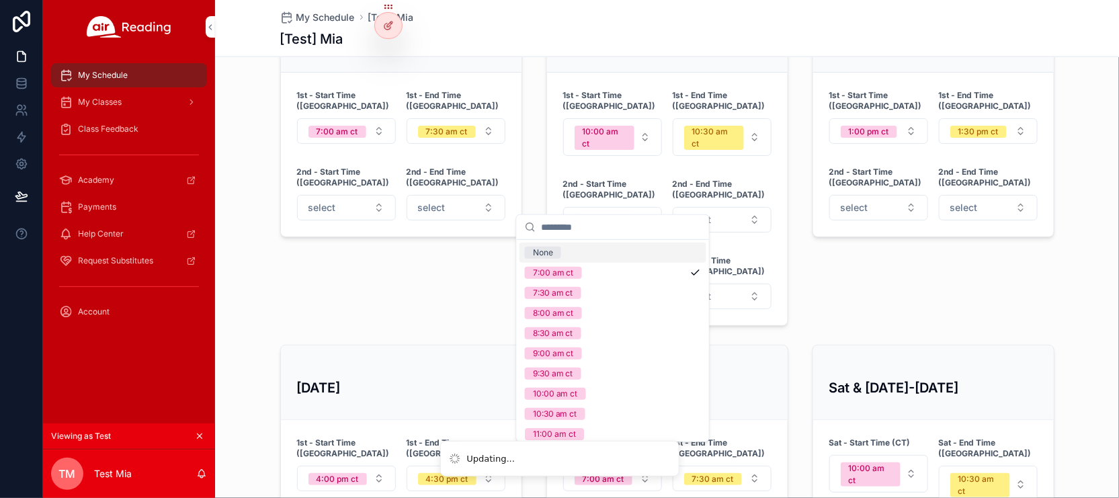
click at [602, 257] on div "None" at bounding box center [613, 253] width 187 height 20
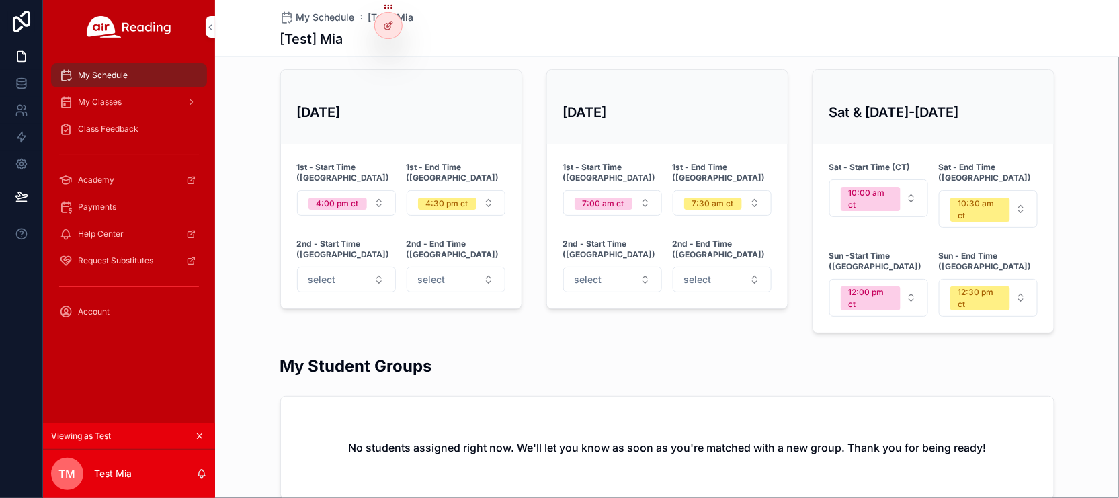
scroll to position [794, 0]
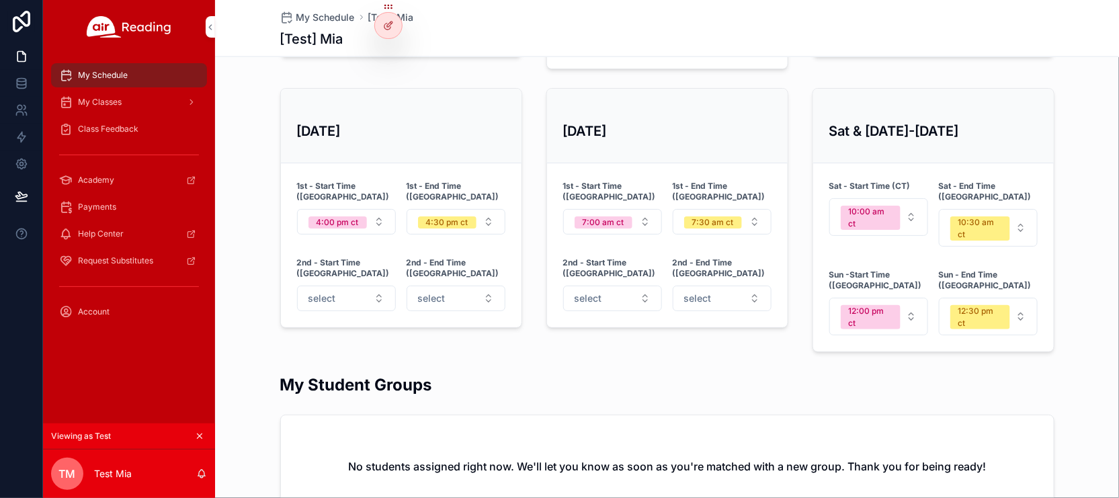
click at [897, 305] on span "12:00 pm ct" at bounding box center [871, 317] width 60 height 24
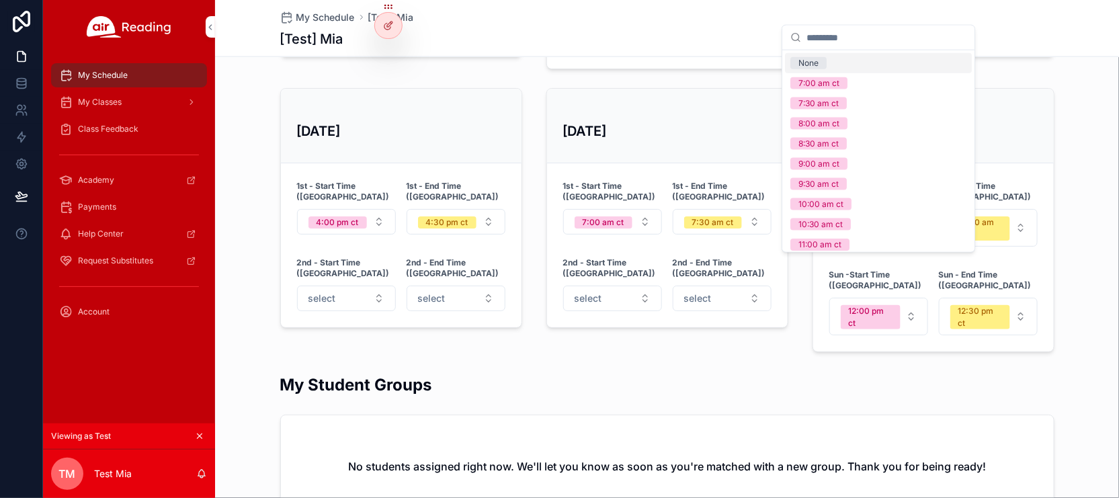
click at [876, 66] on div "None" at bounding box center [878, 63] width 187 height 20
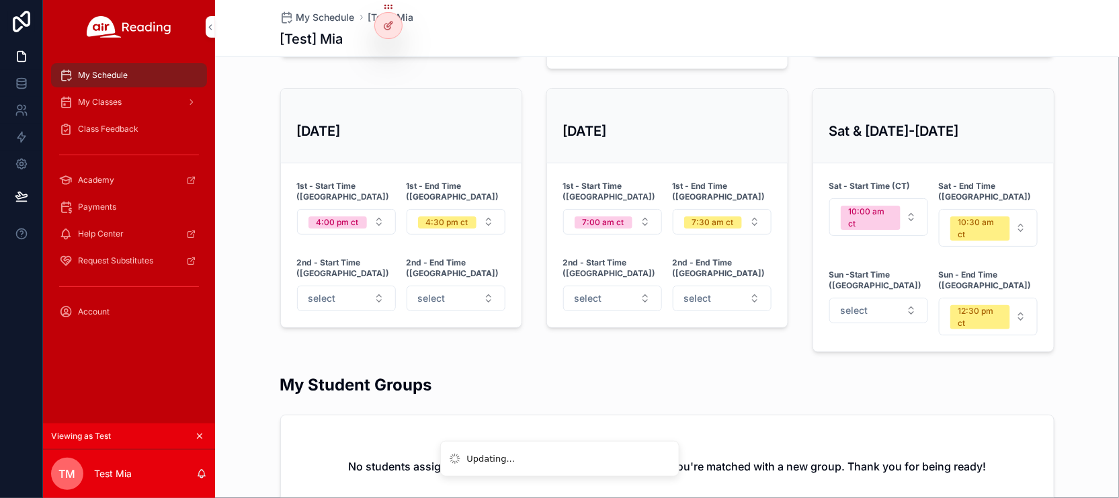
click at [1022, 298] on button "12:30 pm ct" at bounding box center [988, 317] width 99 height 38
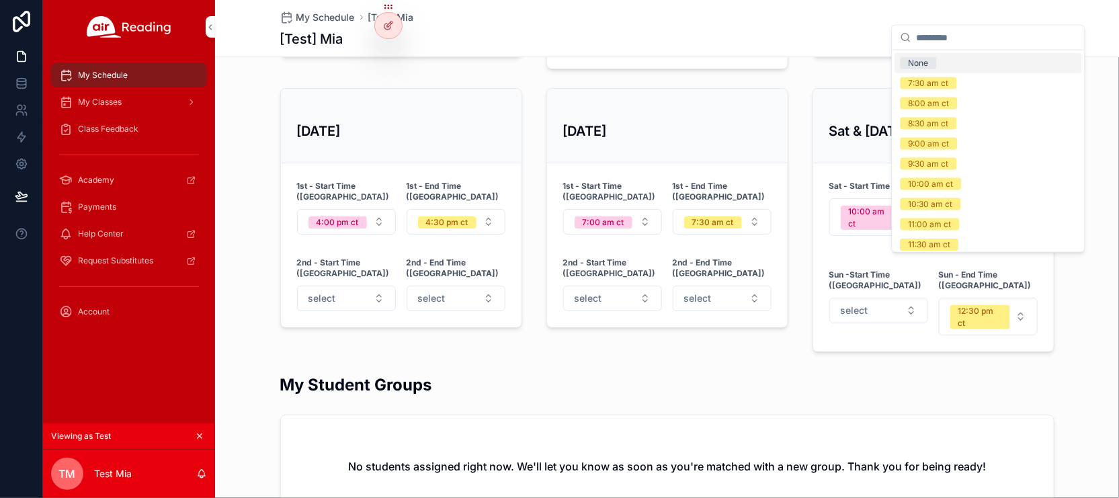
click at [942, 63] on div "None" at bounding box center [988, 63] width 187 height 20
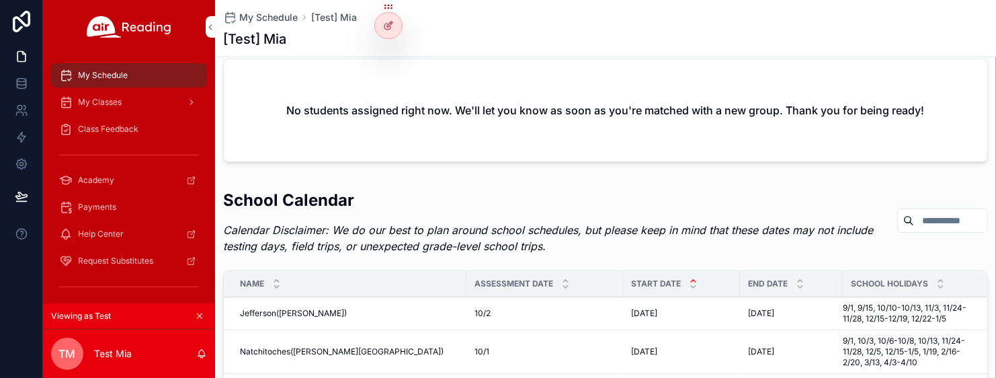
scroll to position [1141, 0]
